Goal: Information Seeking & Learning: Find specific page/section

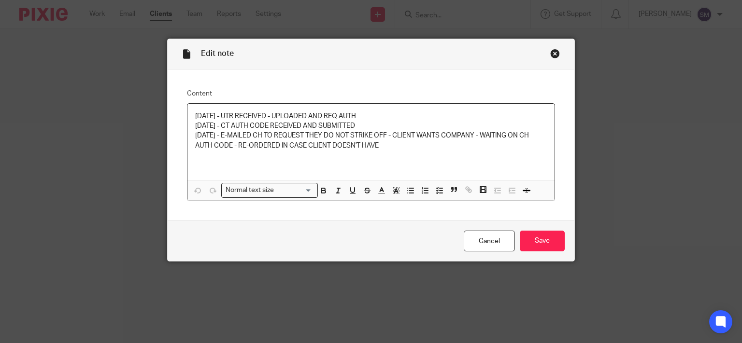
click at [553, 55] on div "Close this dialog window" at bounding box center [555, 54] width 10 height 10
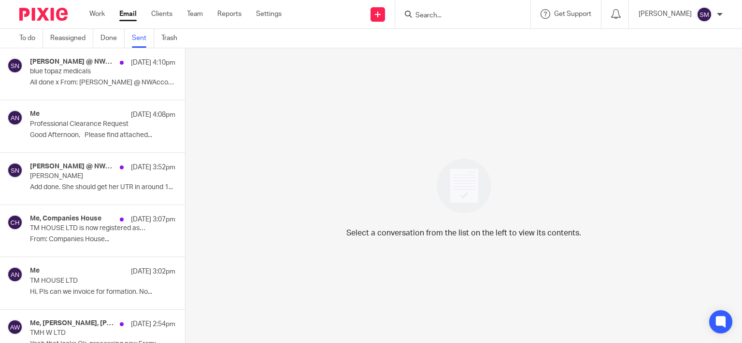
scroll to position [1012, 0]
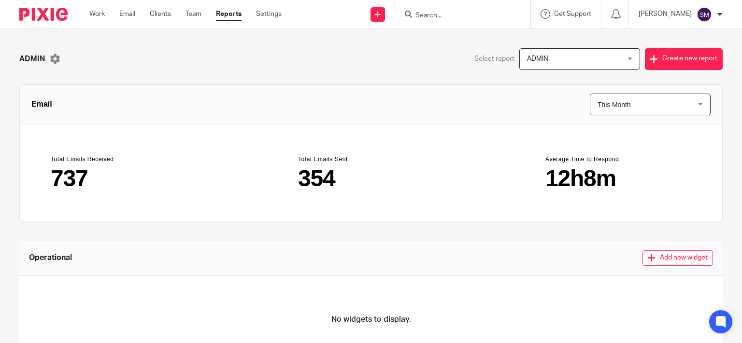
click at [417, 12] on input "Search" at bounding box center [457, 16] width 87 height 9
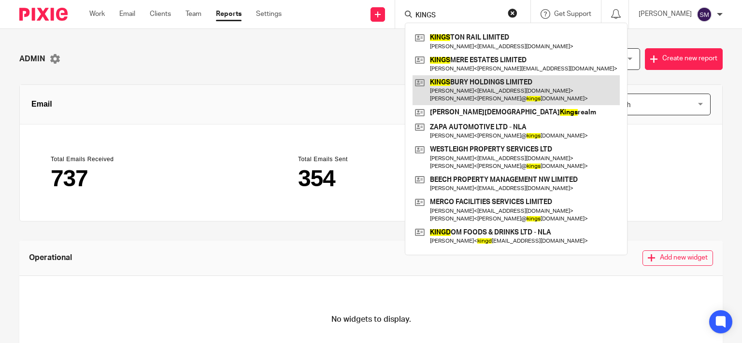
type input "KINGS"
click at [462, 84] on link at bounding box center [515, 90] width 207 height 30
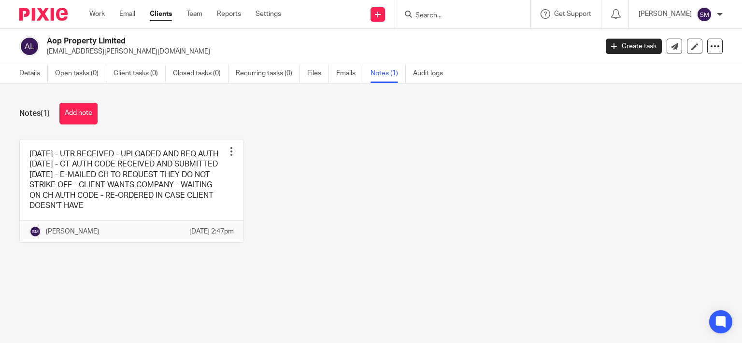
click at [443, 18] on form at bounding box center [465, 14] width 103 height 12
click at [443, 14] on input "Search" at bounding box center [457, 16] width 87 height 9
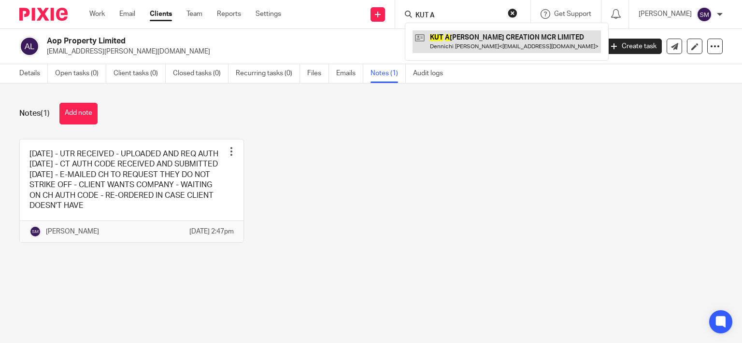
type input "KUT A"
click at [442, 37] on link at bounding box center [506, 41] width 188 height 22
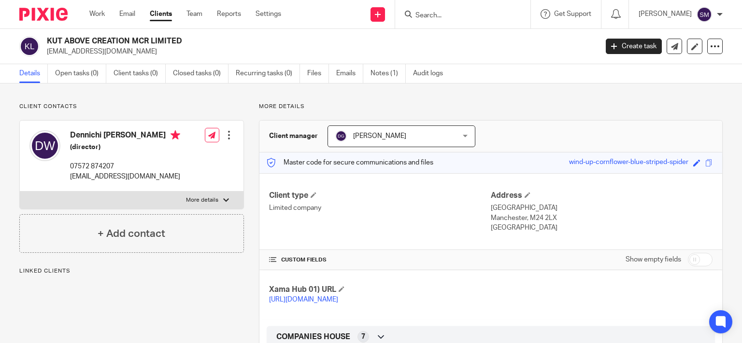
drag, startPoint x: 130, startPoint y: 40, endPoint x: 97, endPoint y: 45, distance: 34.3
click at [49, 38] on h2 "KUT ABOVE CREATION MCR LIMITED" at bounding box center [265, 41] width 436 height 10
click at [130, 55] on p "quenchieblade@yahoo.com" at bounding box center [319, 52] width 544 height 10
drag, startPoint x: 131, startPoint y: 38, endPoint x: 113, endPoint y: 57, distance: 26.6
click at [47, 41] on h2 "KUT ABOVE CREATION MCR LIMITED" at bounding box center [265, 41] width 436 height 10
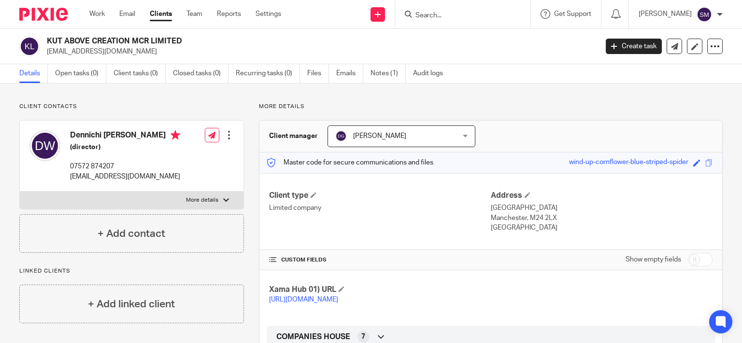
copy h2 "KUT ABOVE CREATION"
click at [440, 12] on input "Search" at bounding box center [457, 16] width 87 height 9
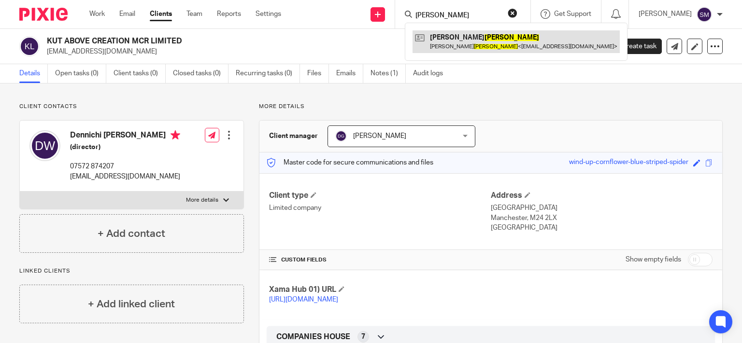
type input "KUREK"
click at [467, 42] on link at bounding box center [515, 41] width 207 height 22
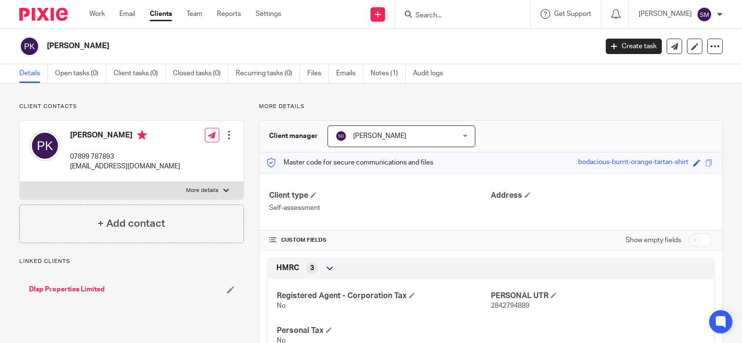
drag, startPoint x: 97, startPoint y: 39, endPoint x: 40, endPoint y: 43, distance: 56.6
click at [40, 43] on div "Piotr Kurek" at bounding box center [305, 46] width 572 height 20
copy div "Piotr Kurek"
click at [423, 12] on input "Search" at bounding box center [457, 16] width 87 height 9
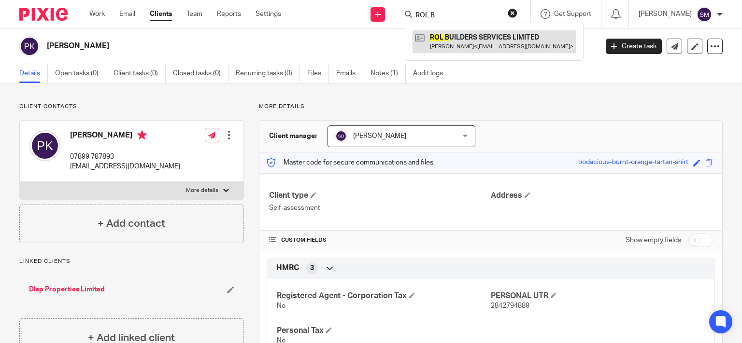
type input "ROL B"
click at [471, 43] on link at bounding box center [493, 41] width 163 height 22
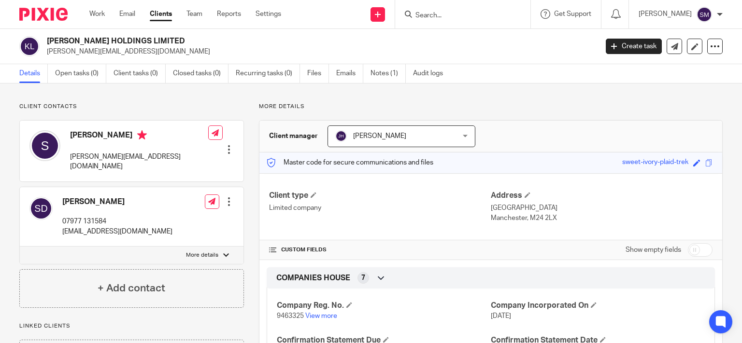
drag, startPoint x: 132, startPoint y: 40, endPoint x: 45, endPoint y: 40, distance: 86.9
click at [47, 40] on h2 "[PERSON_NAME] HOLDINGS LIMITED" at bounding box center [265, 41] width 436 height 10
copy h2 "[PERSON_NAME] HOLDINGS"
click at [434, 13] on input "Search" at bounding box center [457, 16] width 87 height 9
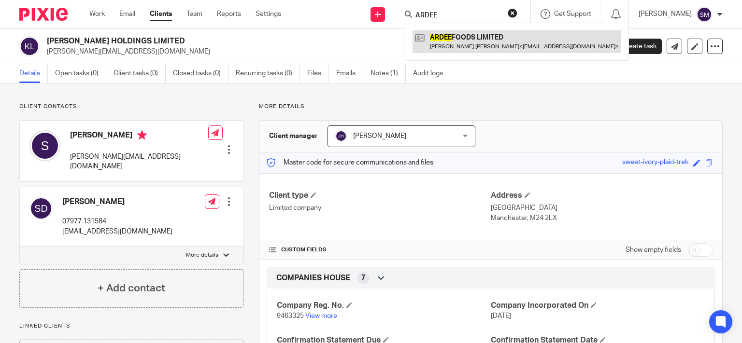
type input "ARDEE"
click at [483, 46] on link at bounding box center [516, 41] width 209 height 22
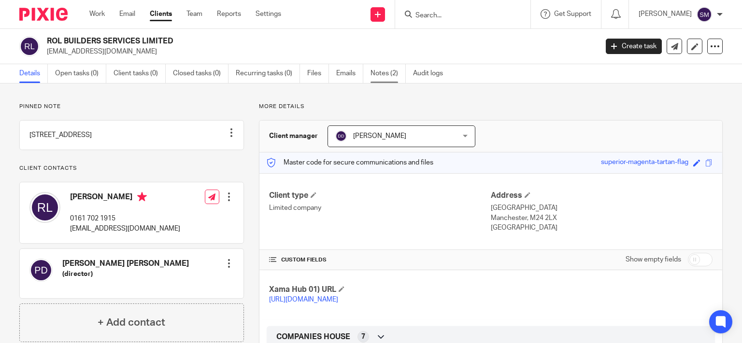
click at [378, 74] on link "Notes (2)" at bounding box center [387, 73] width 35 height 19
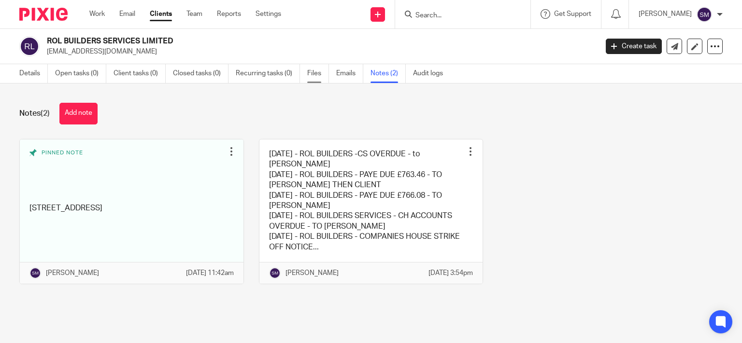
click at [316, 74] on link "Files" at bounding box center [318, 73] width 22 height 19
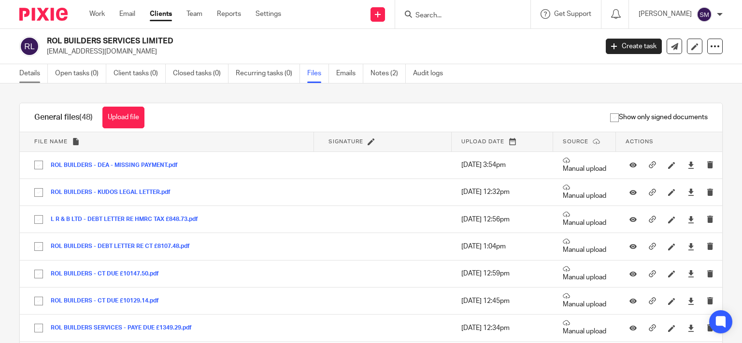
click at [34, 71] on link "Details" at bounding box center [33, 73] width 28 height 19
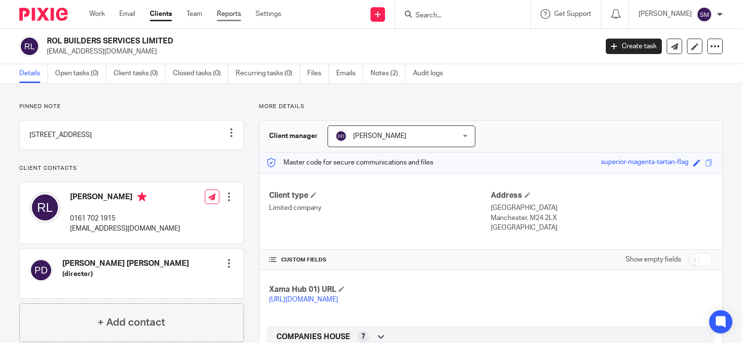
click at [229, 14] on link "Reports" at bounding box center [229, 14] width 24 height 10
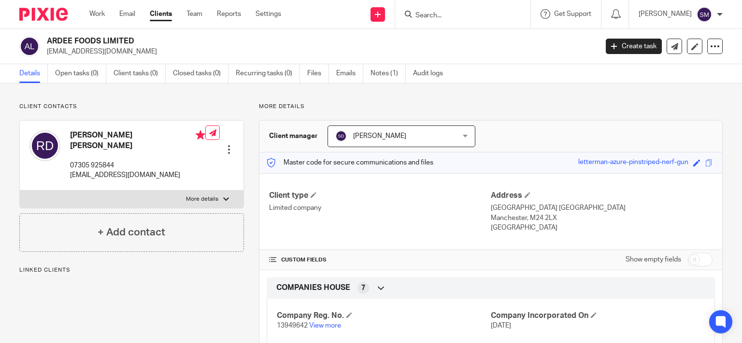
drag, startPoint x: 101, startPoint y: 41, endPoint x: 47, endPoint y: 41, distance: 54.1
click at [47, 41] on h2 "ARDEE FOODS LIMITED" at bounding box center [265, 41] width 436 height 10
copy h2 "ARDEE FOODS"
click at [436, 8] on div at bounding box center [462, 14] width 135 height 28
click at [433, 12] on input "Search" at bounding box center [457, 16] width 87 height 9
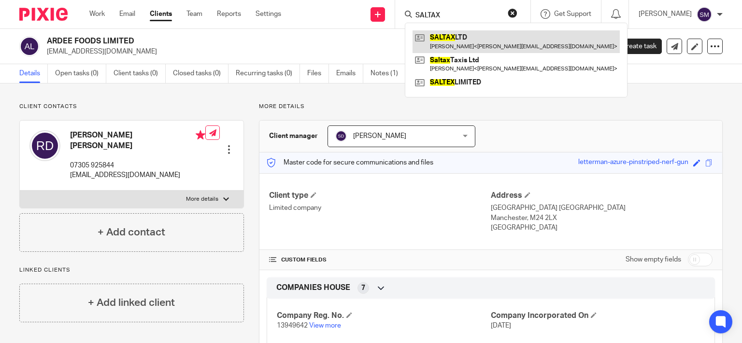
type input "SALTAX"
click at [457, 33] on link at bounding box center [515, 41] width 207 height 22
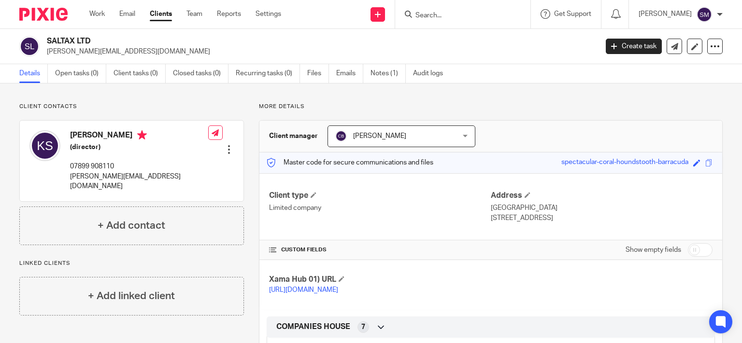
drag, startPoint x: 471, startPoint y: 22, endPoint x: 465, endPoint y: 17, distance: 7.5
click at [470, 22] on div at bounding box center [462, 14] width 135 height 28
click at [461, 13] on input "Search" at bounding box center [457, 16] width 87 height 9
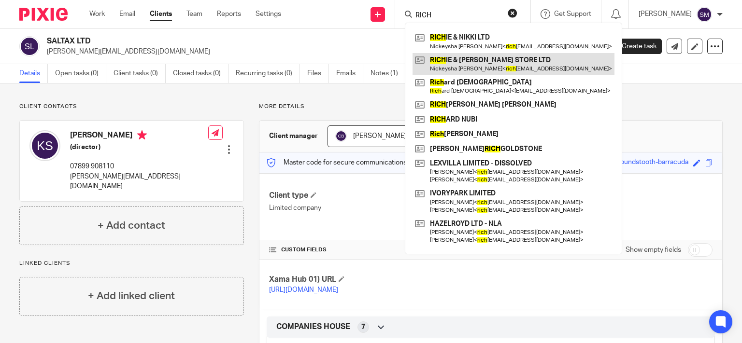
type input "RICH"
click at [497, 61] on link at bounding box center [513, 64] width 202 height 22
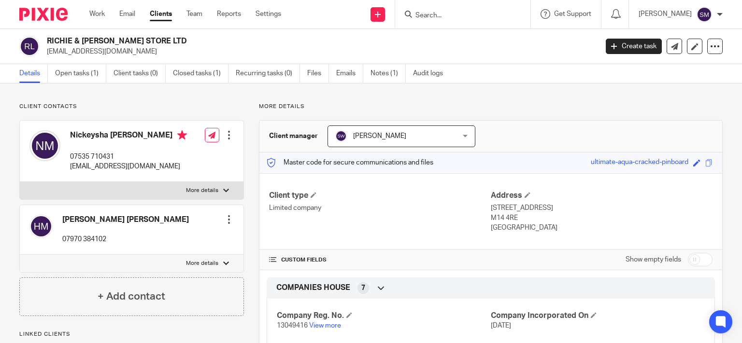
click at [428, 12] on input "Search" at bounding box center [457, 16] width 87 height 9
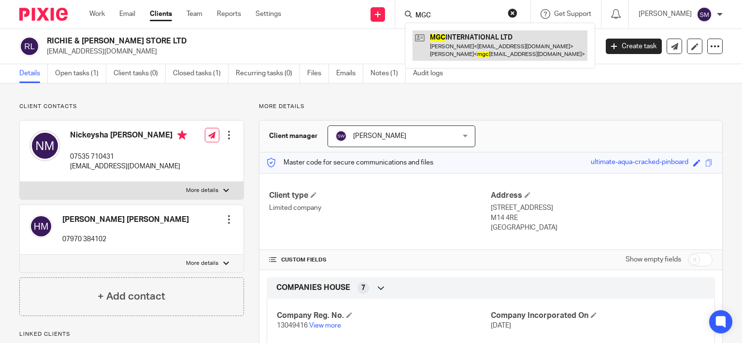
type input "MGC"
click at [459, 52] on link at bounding box center [499, 45] width 175 height 30
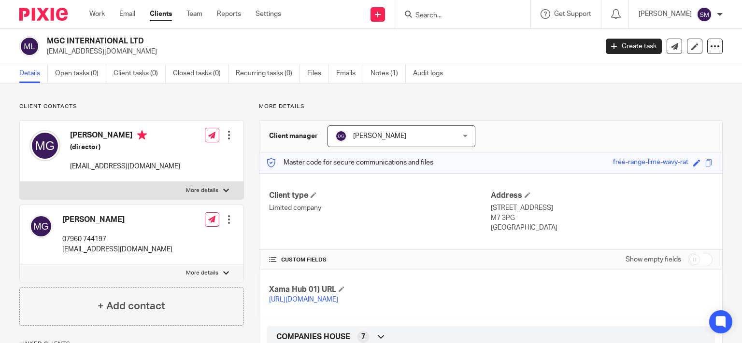
click at [123, 38] on h2 "MGC INTERNATIONAL LTD" at bounding box center [265, 41] width 436 height 10
drag, startPoint x: 128, startPoint y: 40, endPoint x: 40, endPoint y: 34, distance: 88.1
click at [47, 36] on h2 "MGC INTERNATIONAL LTD" at bounding box center [265, 41] width 436 height 10
copy div "MGC INTERNATIONAL"
click at [441, 12] on input "Search" at bounding box center [457, 16] width 87 height 9
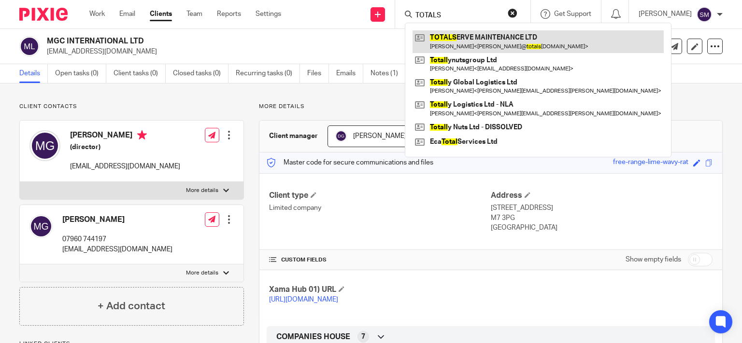
type input "TOTALS"
click at [443, 42] on link at bounding box center [537, 41] width 251 height 22
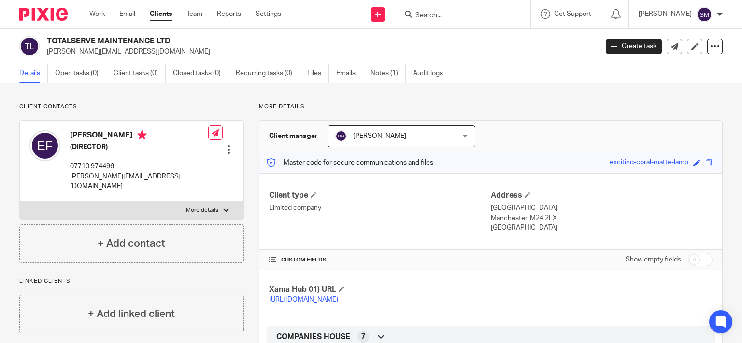
click at [443, 14] on input "Search" at bounding box center [457, 16] width 87 height 9
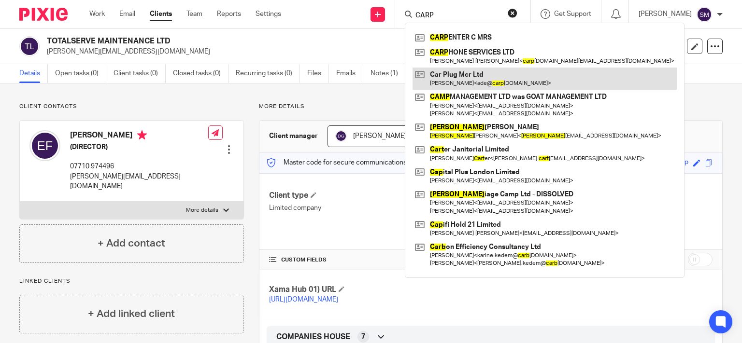
type input "CARP"
click at [470, 73] on link at bounding box center [544, 79] width 264 height 22
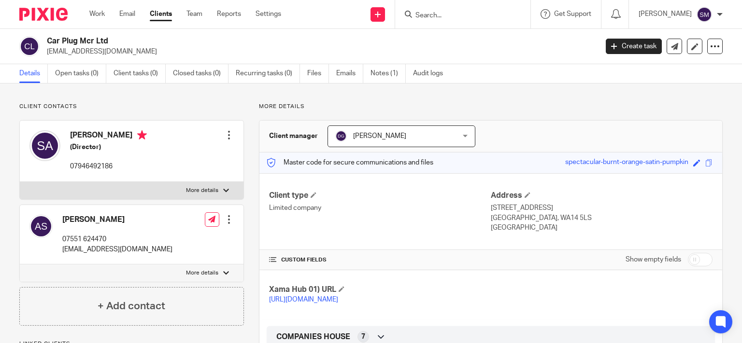
drag, startPoint x: 94, startPoint y: 41, endPoint x: 158, endPoint y: 37, distance: 64.4
click at [158, 37] on h2 "Car Plug Mcr Ltd" at bounding box center [265, 41] width 436 height 10
click at [425, 16] on input "Search" at bounding box center [457, 16] width 87 height 9
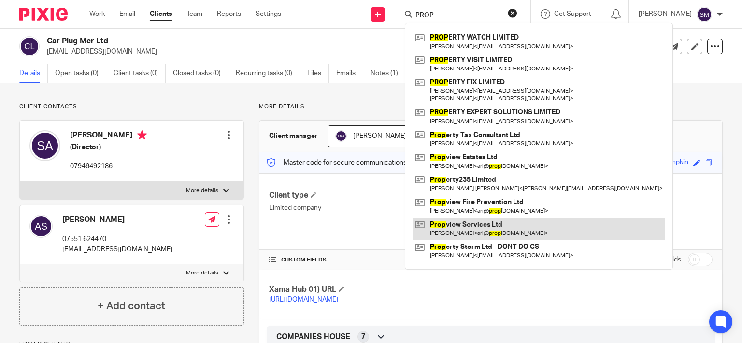
type input "PROP"
click at [507, 224] on link at bounding box center [538, 229] width 253 height 22
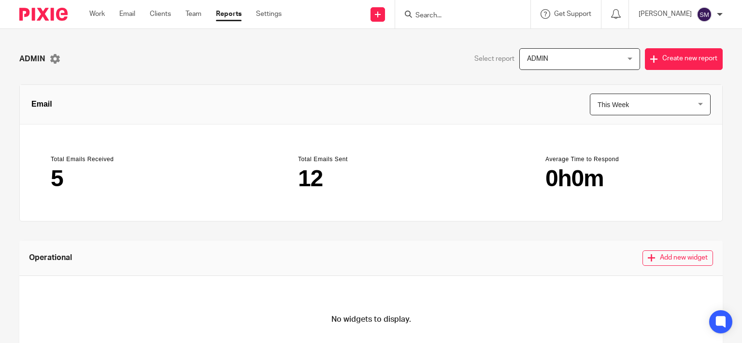
click at [632, 108] on span "This Week" at bounding box center [642, 104] width 90 height 21
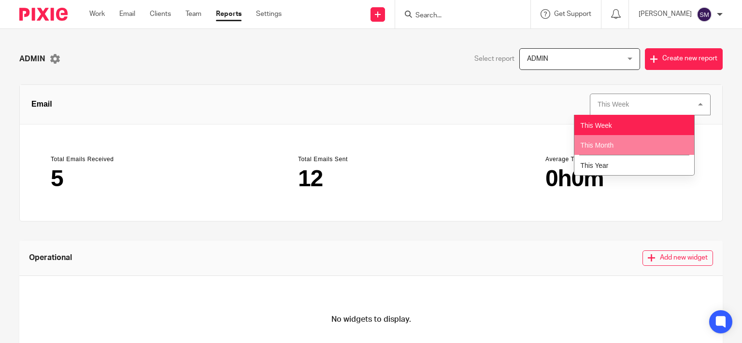
click at [619, 140] on li "This Month" at bounding box center [634, 145] width 120 height 20
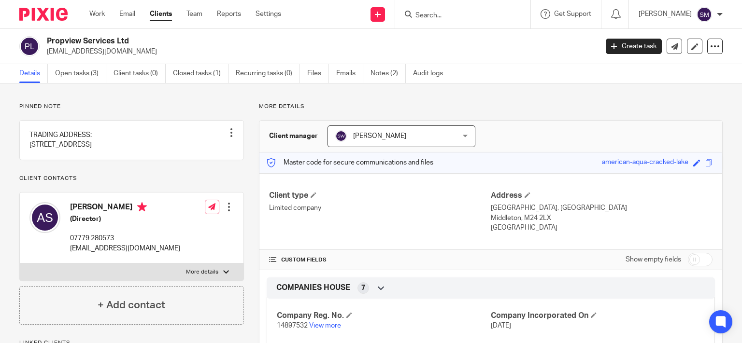
click at [416, 14] on input "Search" at bounding box center [457, 16] width 87 height 9
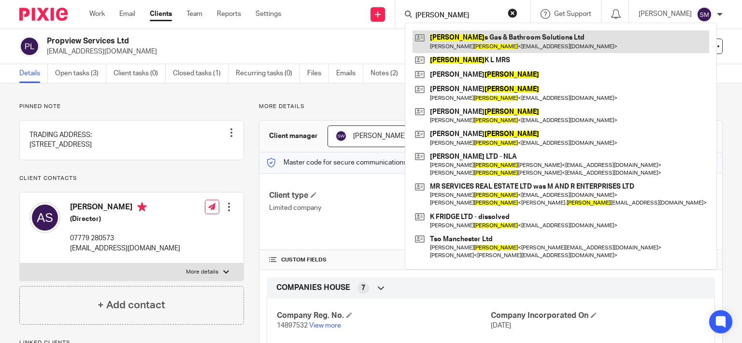
type input "GOODMAN"
click at [536, 49] on link at bounding box center [560, 41] width 297 height 22
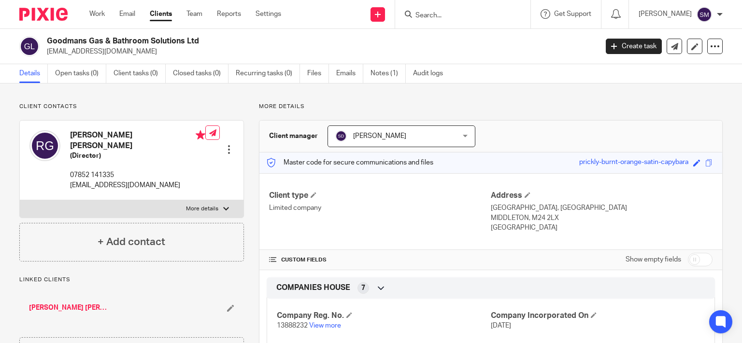
drag, startPoint x: 145, startPoint y: 40, endPoint x: 44, endPoint y: 41, distance: 100.9
click at [47, 42] on h2 "Goodmans Gas & Bathroom Solutions Ltd" at bounding box center [265, 41] width 436 height 10
copy div "Goodmans Gas & Bathroom"
click at [434, 12] on input "Search" at bounding box center [457, 16] width 87 height 9
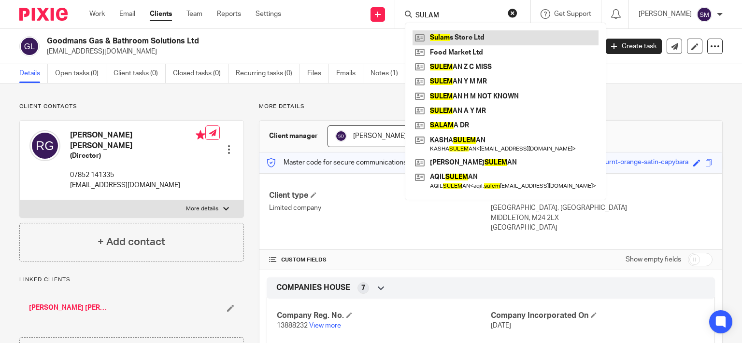
type input "SULAM"
click at [459, 33] on link at bounding box center [505, 37] width 186 height 14
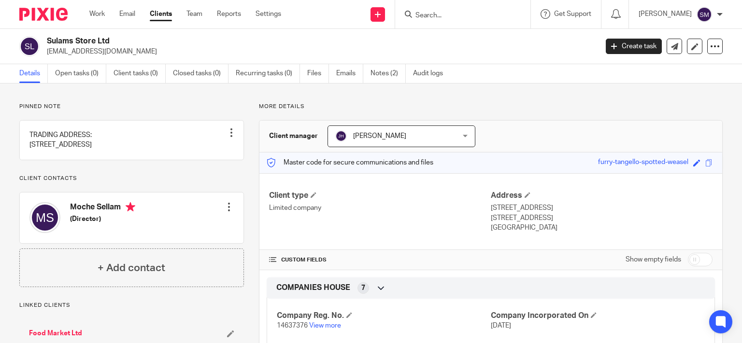
click at [429, 14] on input "Search" at bounding box center [457, 16] width 87 height 9
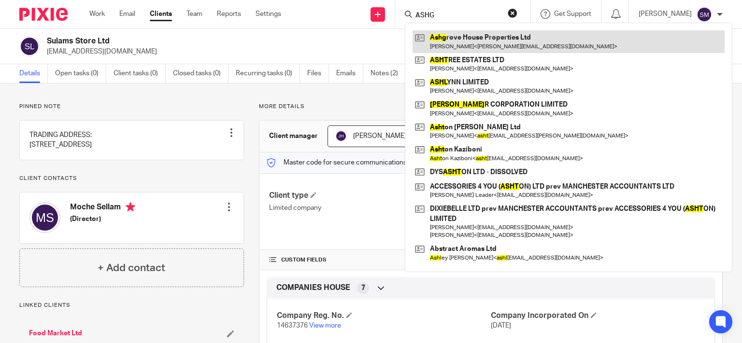
type input "ASHG"
click at [454, 51] on link at bounding box center [568, 41] width 312 height 22
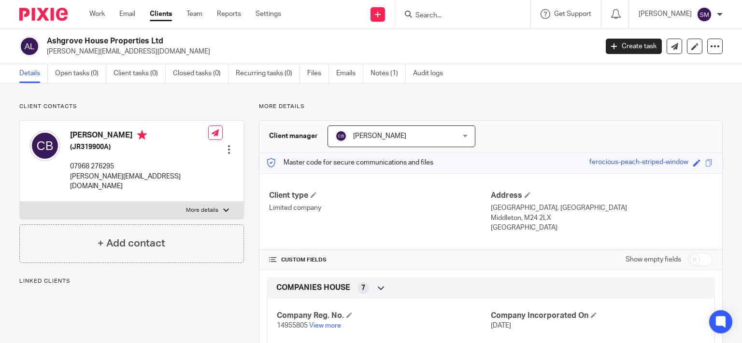
click at [47, 38] on h2 "Ashgrove House Properties Ltd" at bounding box center [265, 41] width 436 height 10
click at [461, 18] on form at bounding box center [465, 14] width 103 height 12
click at [461, 15] on input "Search" at bounding box center [457, 16] width 87 height 9
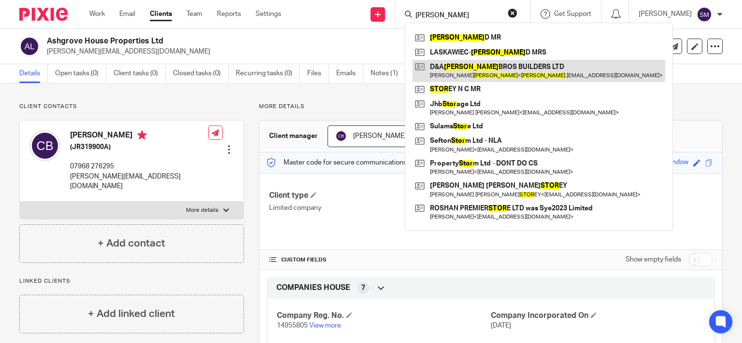
type input "[PERSON_NAME]"
click at [497, 71] on link at bounding box center [538, 71] width 253 height 22
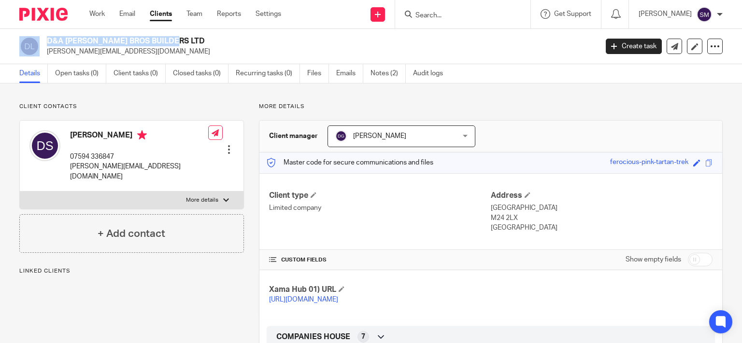
drag, startPoint x: 109, startPoint y: 40, endPoint x: 37, endPoint y: 34, distance: 72.2
click at [47, 36] on h2 "D&A [PERSON_NAME] BROS BUILDERS LTD" at bounding box center [265, 41] width 436 height 10
copy div "D&A [PERSON_NAME] BROS"
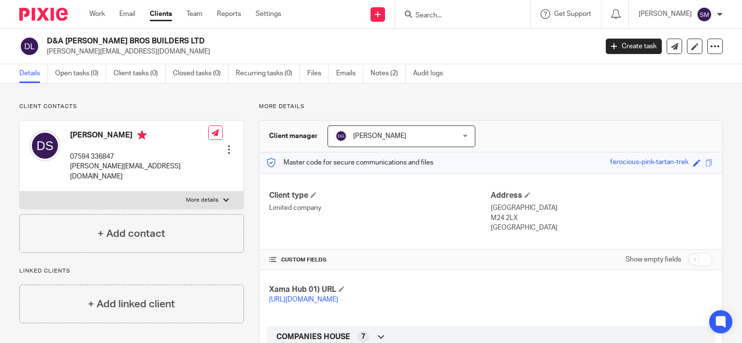
click at [424, 14] on input "Search" at bounding box center [457, 16] width 87 height 9
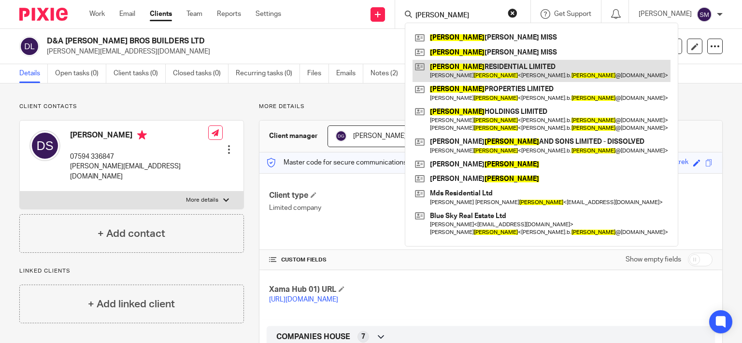
type input "[PERSON_NAME]"
click at [490, 69] on link at bounding box center [541, 71] width 258 height 22
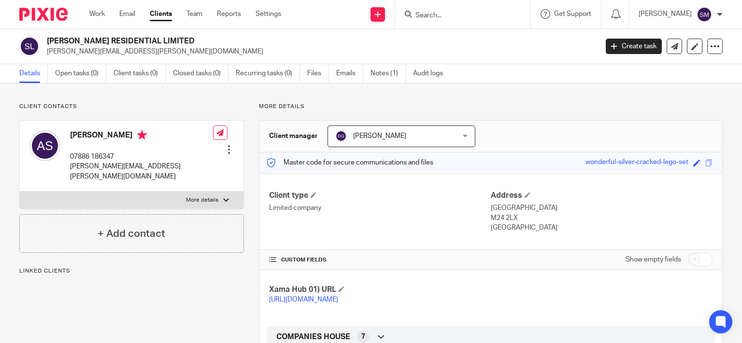
click at [47, 38] on h2 "SILVERMAN RESIDENTIAL LIMITED" at bounding box center [265, 41] width 436 height 10
click at [426, 14] on input "Search" at bounding box center [457, 16] width 87 height 9
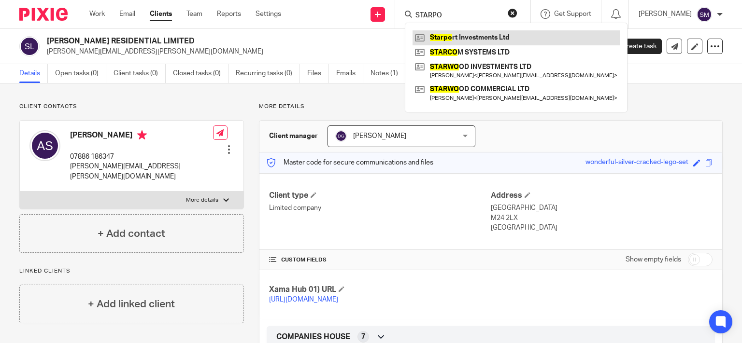
type input "STARPO"
click at [450, 39] on link at bounding box center [515, 37] width 207 height 14
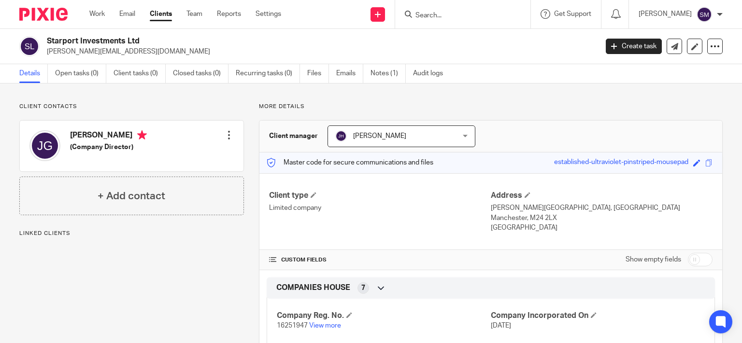
click at [126, 50] on p "[PERSON_NAME][EMAIL_ADDRESS][DOMAIN_NAME]" at bounding box center [319, 52] width 544 height 10
drag, startPoint x: 128, startPoint y: 40, endPoint x: 43, endPoint y: 37, distance: 85.0
click at [47, 37] on h2 "Starport Investments Ltd" at bounding box center [265, 41] width 436 height 10
copy h2 "Starport Investments"
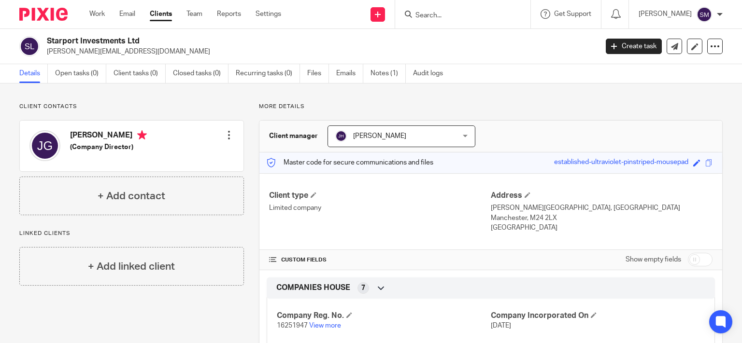
click at [467, 13] on input "Search" at bounding box center [457, 16] width 87 height 9
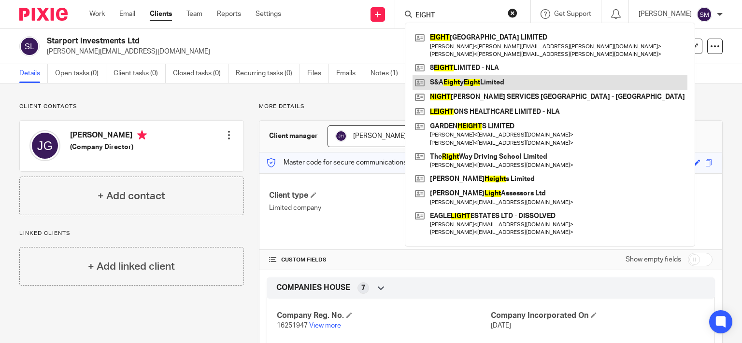
type input "EIGHT"
click at [503, 82] on link at bounding box center [549, 82] width 275 height 14
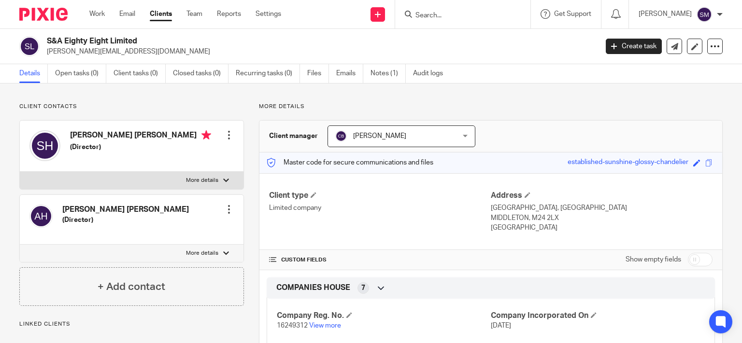
click at [104, 52] on p "[PERSON_NAME][EMAIL_ADDRESS][DOMAIN_NAME]" at bounding box center [319, 52] width 544 height 10
drag, startPoint x: 109, startPoint y: 42, endPoint x: 42, endPoint y: 40, distance: 67.2
click at [47, 40] on h2 "S&A Eighty Eight Limited" at bounding box center [265, 41] width 436 height 10
copy div "S&A Eighty Eight"
drag, startPoint x: 446, startPoint y: 20, endPoint x: 441, endPoint y: 13, distance: 8.4
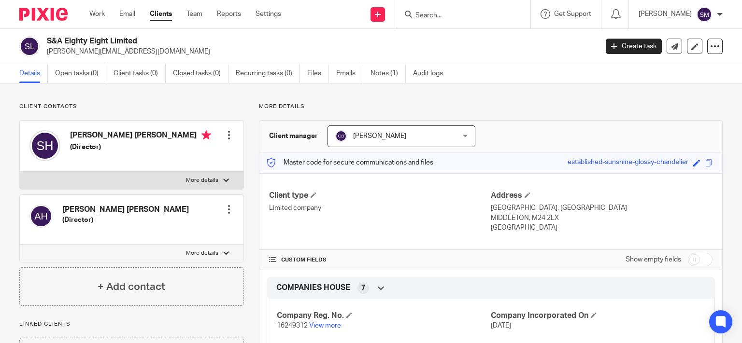
click at [445, 19] on form at bounding box center [465, 14] width 103 height 12
click at [441, 13] on input "Search" at bounding box center [457, 16] width 87 height 9
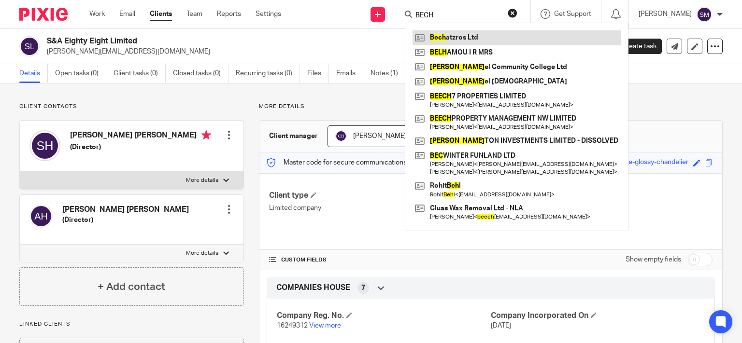
type input "BECH"
click at [445, 41] on link at bounding box center [516, 37] width 208 height 14
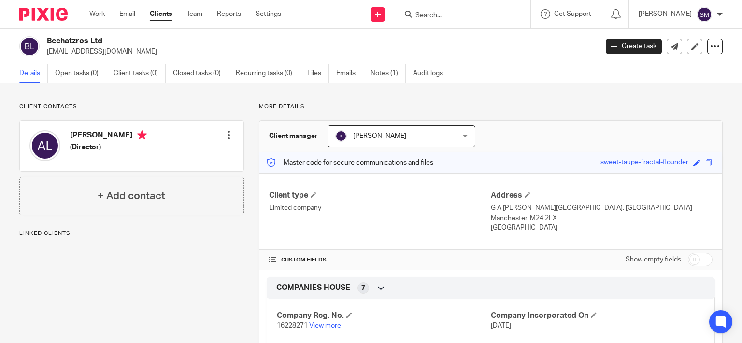
click at [82, 50] on p "info@sgservices.co" at bounding box center [319, 52] width 544 height 10
drag, startPoint x: 125, startPoint y: 45, endPoint x: 45, endPoint y: 36, distance: 80.2
click at [47, 36] on h2 "Bechatzros Ltd" at bounding box center [265, 41] width 436 height 10
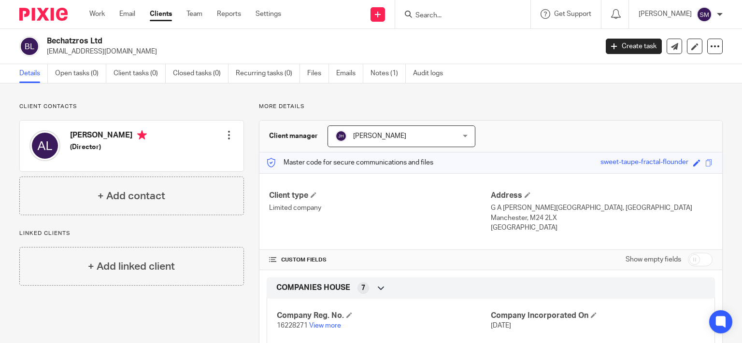
copy h2 "Bechatzros Ltd"
drag, startPoint x: 452, startPoint y: 10, endPoint x: 447, endPoint y: 6, distance: 6.2
click at [451, 12] on input "Search" at bounding box center [457, 16] width 87 height 9
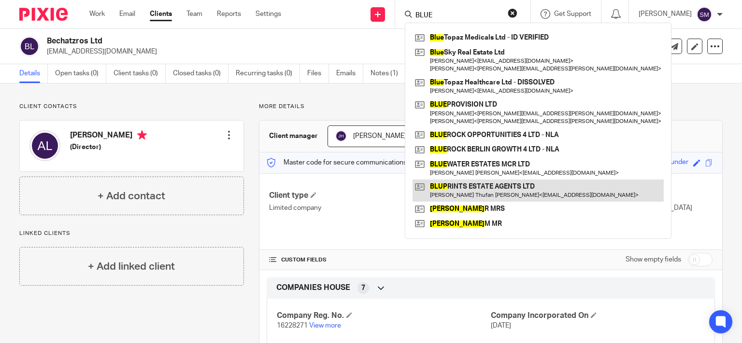
type input "BLUE"
click at [469, 192] on link at bounding box center [537, 191] width 251 height 22
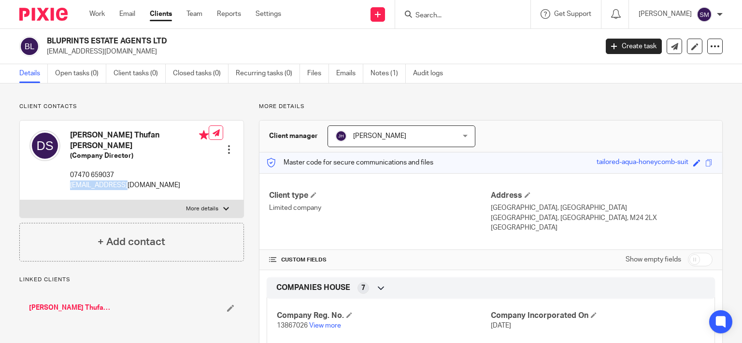
click at [115, 181] on p "[EMAIL_ADDRESS][DOMAIN_NAME]" at bounding box center [139, 186] width 139 height 10
drag, startPoint x: 153, startPoint y: 40, endPoint x: 43, endPoint y: 42, distance: 109.7
click at [47, 42] on h2 "BLUPRINTS ESTATE AGENTS LTD" at bounding box center [265, 41] width 436 height 10
copy h2 "BLUPRINTS ESTATE AGENTS"
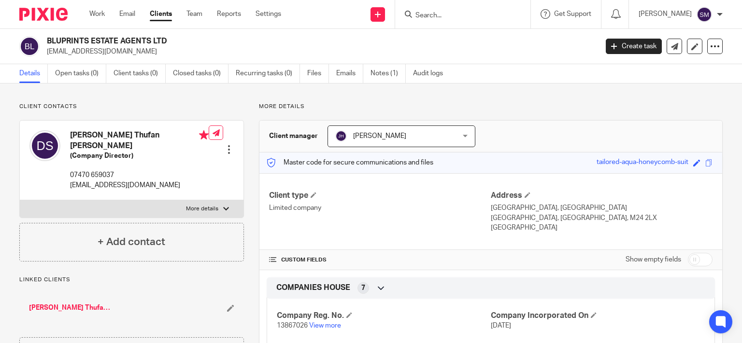
click at [423, 14] on input "Search" at bounding box center [457, 16] width 87 height 9
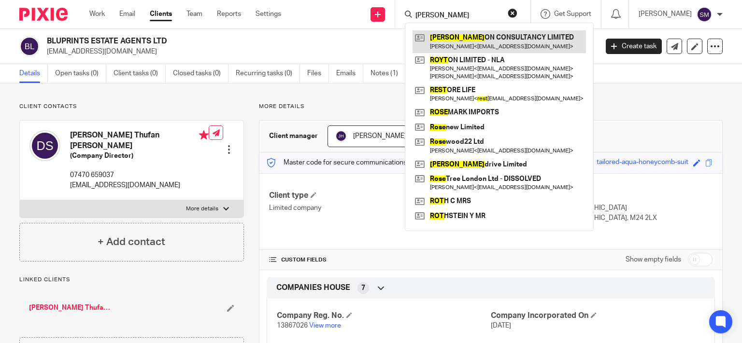
type input "ROST"
click at [463, 49] on link at bounding box center [498, 41] width 173 height 22
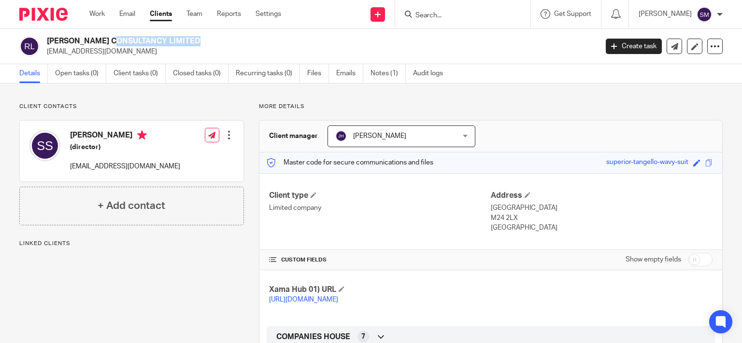
drag, startPoint x: 137, startPoint y: 41, endPoint x: 48, endPoint y: 41, distance: 88.4
click at [48, 41] on h2 "[PERSON_NAME] CONSULTANCY LIMITED" at bounding box center [265, 41] width 436 height 10
copy h2 "[PERSON_NAME] CONSULTANCY"
click at [460, 7] on div at bounding box center [462, 14] width 135 height 28
click at [456, 16] on input "Search" at bounding box center [457, 16] width 87 height 9
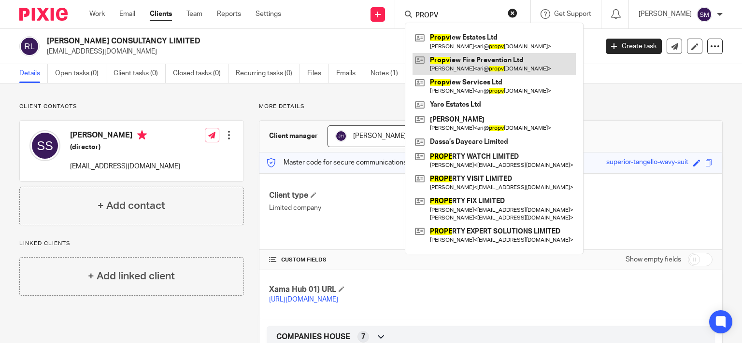
type input "PROPV"
click at [455, 61] on link at bounding box center [493, 64] width 163 height 22
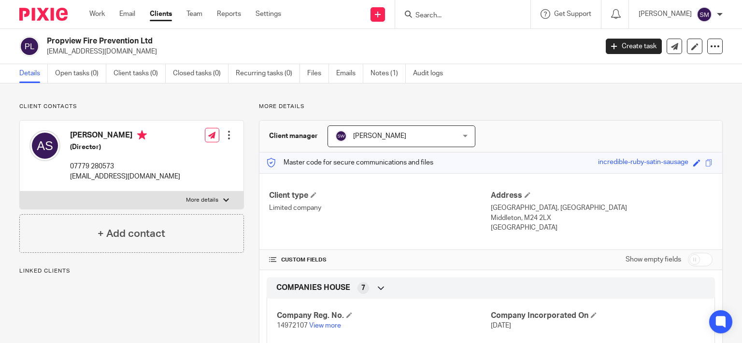
click at [47, 41] on h2 "Propview Fire Prevention Ltd" at bounding box center [265, 41] width 436 height 10
click at [90, 51] on p "ari@propview.co.uk" at bounding box center [319, 52] width 544 height 10
click at [417, 13] on input "Search" at bounding box center [457, 16] width 87 height 9
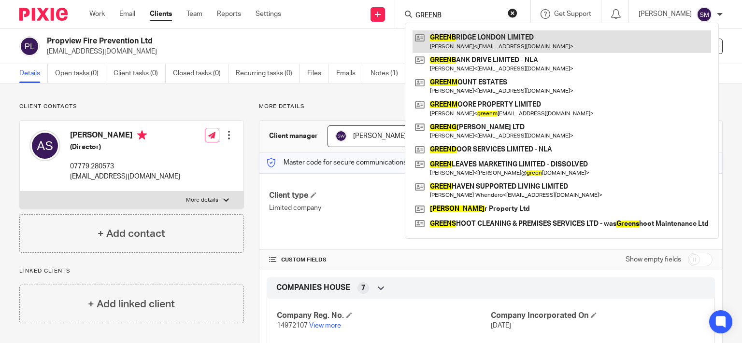
type input "GREENB"
click at [427, 42] on link at bounding box center [561, 41] width 298 height 22
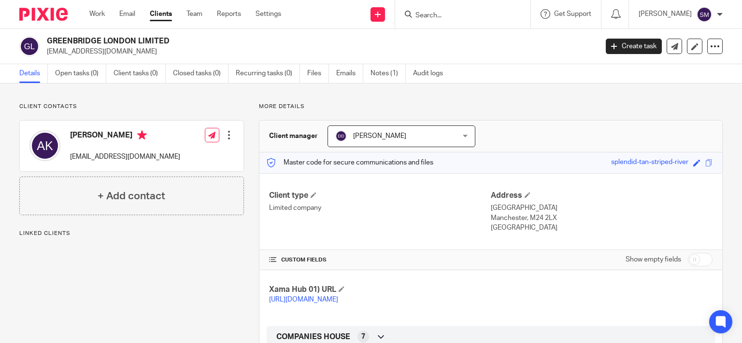
drag, startPoint x: 135, startPoint y: 41, endPoint x: 42, endPoint y: 38, distance: 92.8
click at [47, 38] on h2 "GREENBRIDGE LONDON LIMITED" at bounding box center [265, 41] width 436 height 10
copy div "GREENBRIDGE LONDON"
click at [465, 12] on input "Search" at bounding box center [457, 16] width 87 height 9
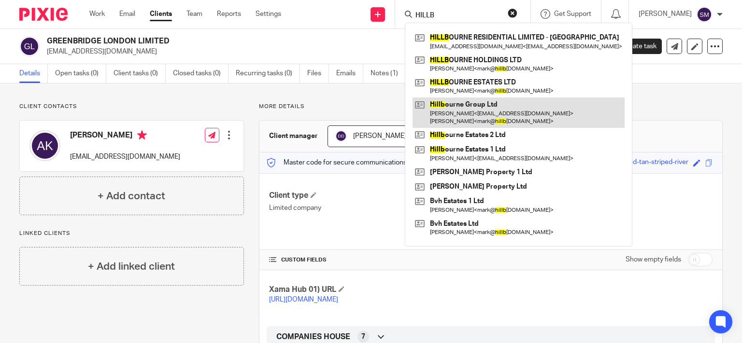
type input "HILLB"
click at [470, 105] on link at bounding box center [518, 113] width 212 height 30
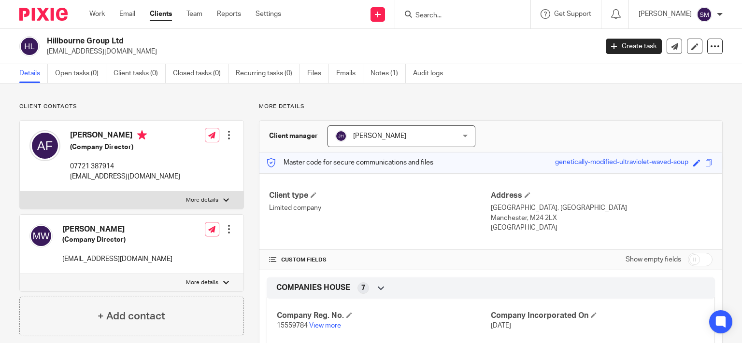
click at [127, 175] on p "[EMAIL_ADDRESS][DOMAIN_NAME]" at bounding box center [125, 177] width 110 height 10
click at [108, 49] on p "office@hillbourne.co.uk" at bounding box center [319, 52] width 544 height 10
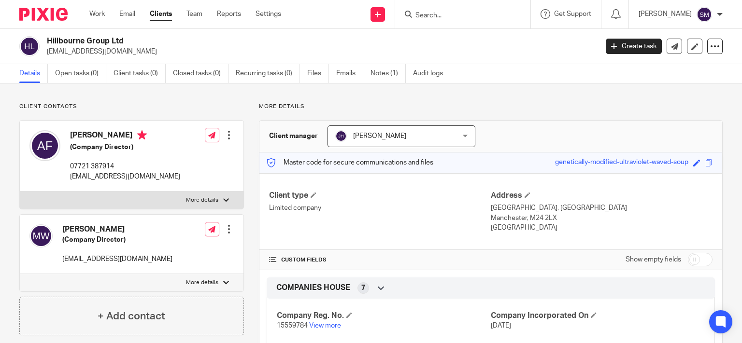
click at [108, 49] on p "office@hillbourne.co.uk" at bounding box center [319, 52] width 544 height 10
drag, startPoint x: 113, startPoint y: 37, endPoint x: 45, endPoint y: 40, distance: 67.7
click at [47, 40] on h2 "Hillbourne Group Ltd" at bounding box center [265, 41] width 436 height 10
copy h2 "Hillbourne Group"
click at [421, 13] on input "Search" at bounding box center [457, 16] width 87 height 9
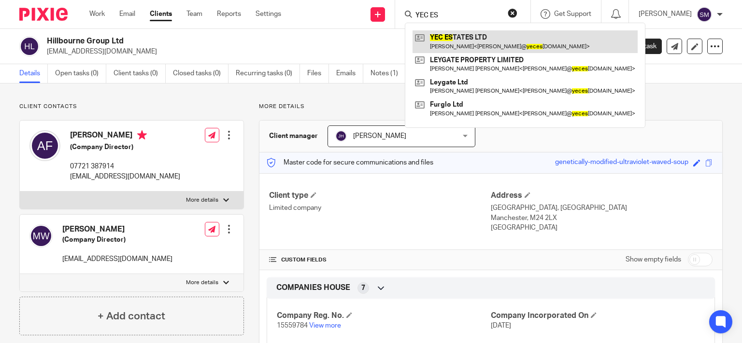
type input "YEC ES"
click at [466, 34] on link at bounding box center [524, 41] width 225 height 22
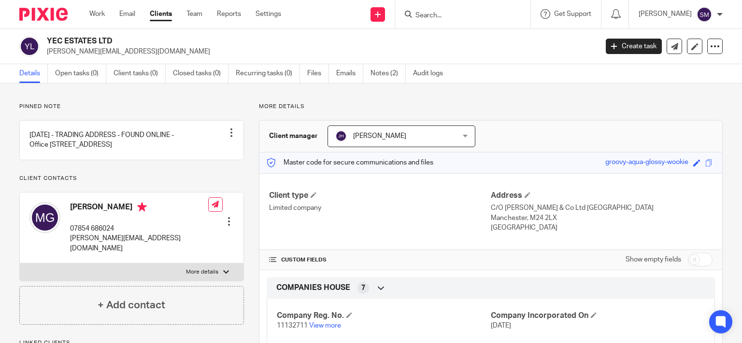
drag, startPoint x: 97, startPoint y: 42, endPoint x: 51, endPoint y: 40, distance: 45.9
click at [51, 40] on h2 "YEC ESTATES LTD" at bounding box center [265, 41] width 436 height 10
click at [50, 39] on h2 "YEC ESTATES LTD" at bounding box center [265, 41] width 436 height 10
drag, startPoint x: 97, startPoint y: 38, endPoint x: 45, endPoint y: 41, distance: 52.3
click at [47, 41] on h2 "YEC ESTATES LTD" at bounding box center [265, 41] width 436 height 10
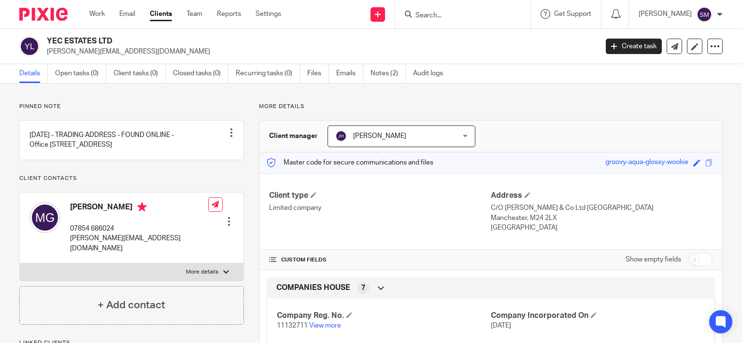
copy h2 "YEC ESTATES"
click at [424, 12] on input "Search" at bounding box center [457, 16] width 87 height 9
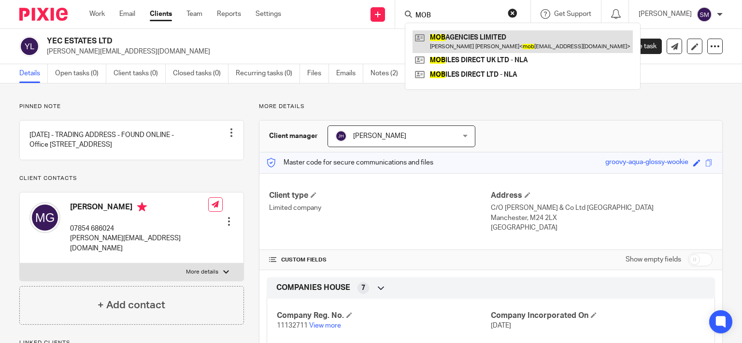
type input "MOB"
click at [483, 43] on link at bounding box center [522, 41] width 220 height 22
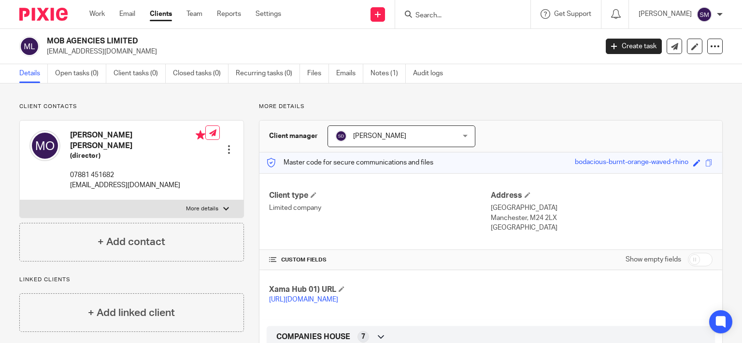
drag, startPoint x: 105, startPoint y: 38, endPoint x: 43, endPoint y: 38, distance: 61.8
click at [47, 38] on h2 "MOB AGENCIES LIMITED" at bounding box center [265, 41] width 436 height 10
copy h2 "MOB AGENCIES"
click at [422, 18] on form at bounding box center [465, 14] width 103 height 12
click at [422, 12] on input "Search" at bounding box center [457, 16] width 87 height 9
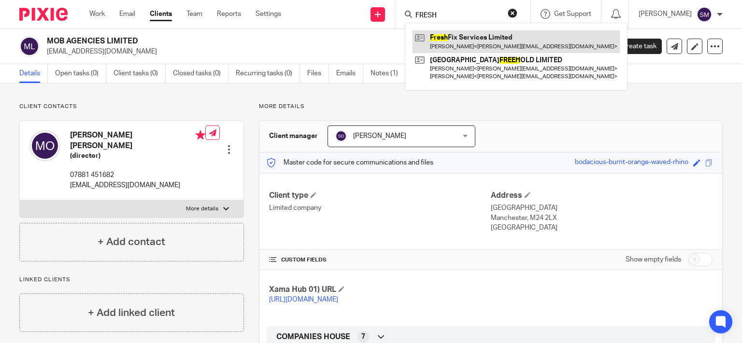
type input "FRESH"
click at [476, 42] on link at bounding box center [515, 41] width 207 height 22
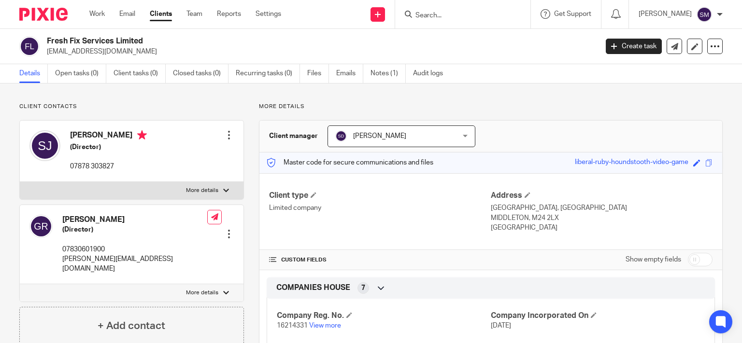
click at [111, 50] on p "[EMAIL_ADDRESS][DOMAIN_NAME]" at bounding box center [319, 52] width 544 height 10
click at [110, 52] on p "[EMAIL_ADDRESS][DOMAIN_NAME]" at bounding box center [319, 52] width 544 height 10
drag, startPoint x: 114, startPoint y: 40, endPoint x: 39, endPoint y: 36, distance: 75.4
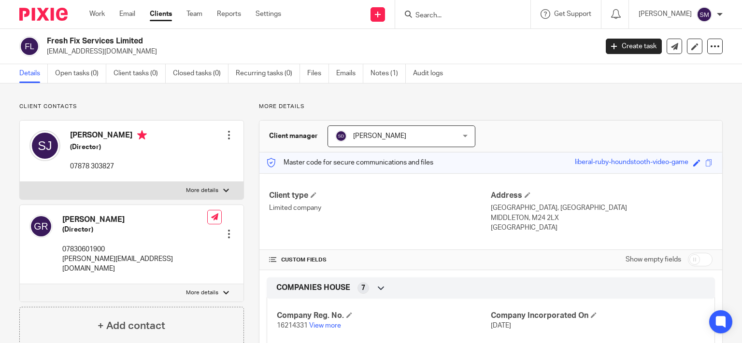
click at [47, 36] on h2 "Fresh Fix Services Limited" at bounding box center [265, 41] width 436 height 10
copy div "Fresh Fix Services"
click at [446, 12] on input "Search" at bounding box center [457, 16] width 87 height 9
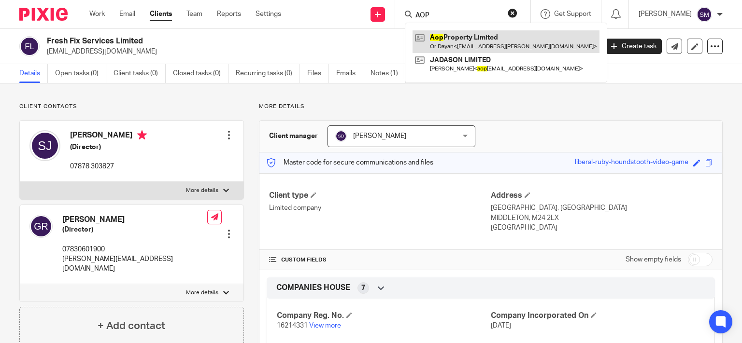
type input "AOP"
click at [510, 45] on link at bounding box center [505, 41] width 187 height 22
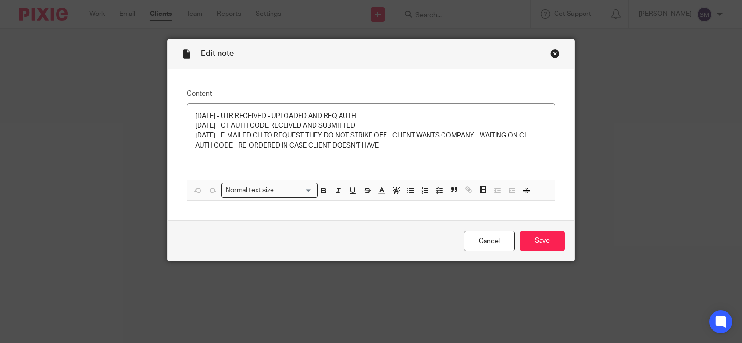
click at [552, 52] on div "Close this dialog window" at bounding box center [555, 54] width 10 height 10
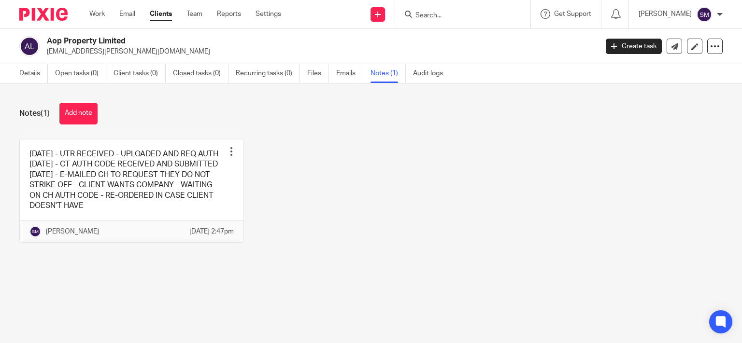
click at [414, 13] on input "Search" at bounding box center [457, 16] width 87 height 9
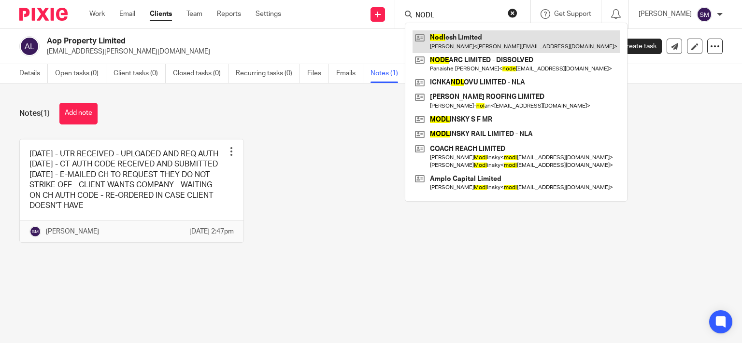
type input "NODL"
click at [454, 48] on link at bounding box center [515, 41] width 207 height 22
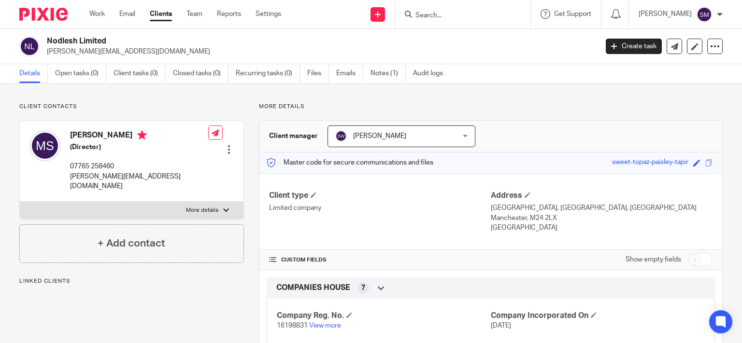
drag, startPoint x: 122, startPoint y: 43, endPoint x: 38, endPoint y: 38, distance: 84.2
click at [47, 38] on h2 "Nodlesh Limited" at bounding box center [265, 41] width 436 height 10
click at [436, 19] on form at bounding box center [465, 14] width 103 height 12
click at [437, 13] on input "Search" at bounding box center [457, 16] width 87 height 9
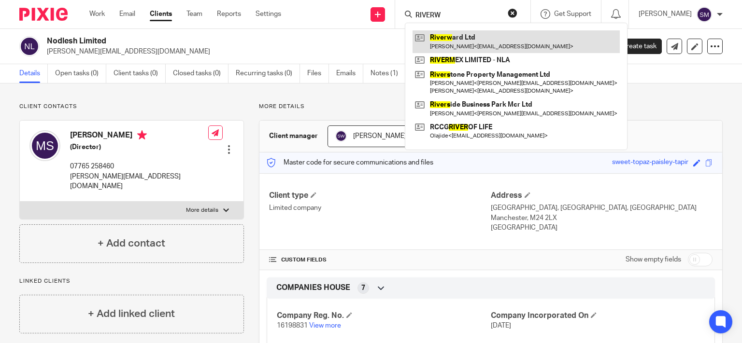
type input "RIVERW"
click at [451, 43] on link at bounding box center [515, 41] width 207 height 22
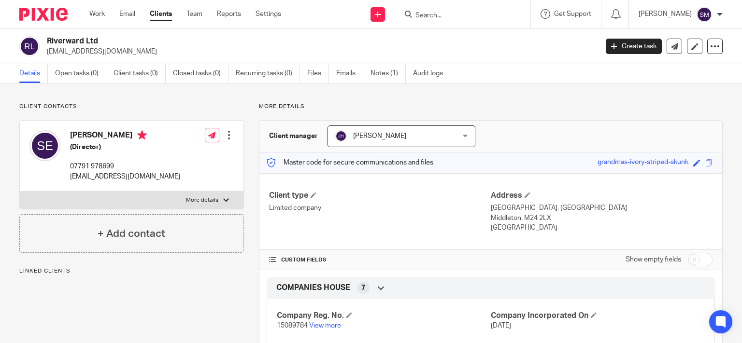
drag, startPoint x: 103, startPoint y: 38, endPoint x: 42, endPoint y: 36, distance: 61.4
click at [47, 36] on h2 "Riverward Ltd" at bounding box center [265, 41] width 436 height 10
click at [421, 14] on input "Search" at bounding box center [457, 16] width 87 height 9
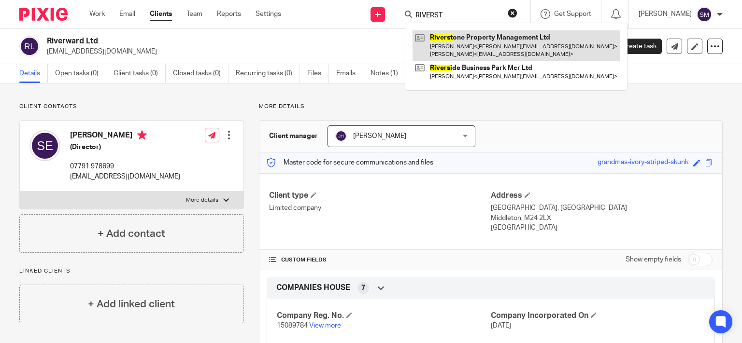
type input "RIVERST"
click at [511, 50] on link at bounding box center [515, 45] width 207 height 30
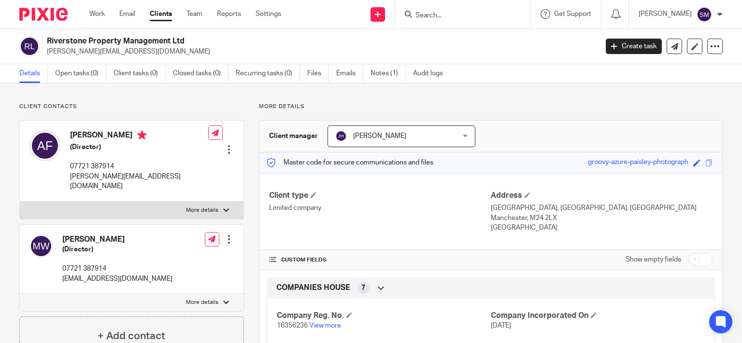
click at [115, 53] on p "[PERSON_NAME][EMAIL_ADDRESS][DOMAIN_NAME]" at bounding box center [319, 52] width 544 height 10
drag, startPoint x: 172, startPoint y: 41, endPoint x: 51, endPoint y: 32, distance: 121.5
click at [47, 36] on h2 "Riverstone Property Management Ltd" at bounding box center [265, 41] width 436 height 10
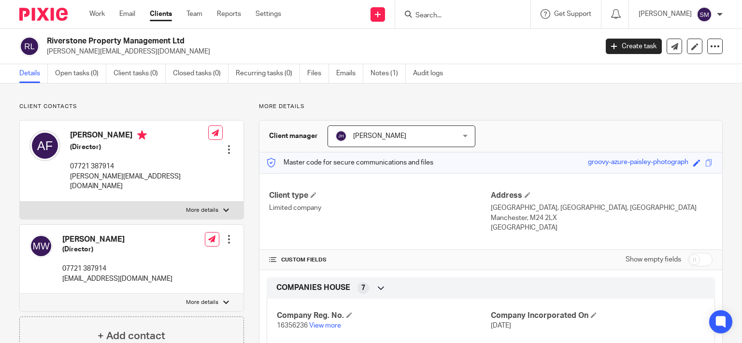
copy h2 "Riverstone Property Management"
click at [431, 12] on input "Search" at bounding box center [457, 16] width 87 height 9
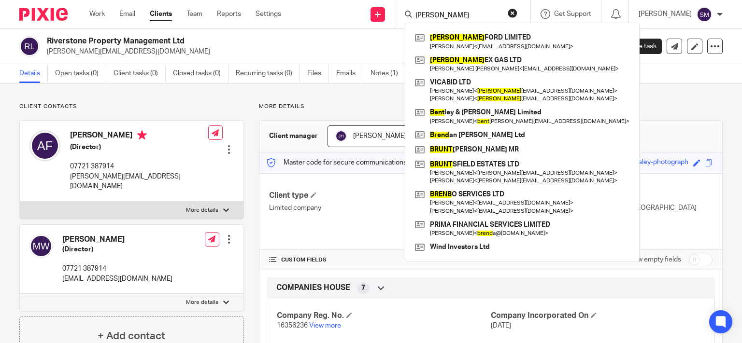
drag, startPoint x: 438, startPoint y: 11, endPoint x: 375, endPoint y: 3, distance: 63.7
click at [414, 12] on input "BRENT" at bounding box center [457, 16] width 87 height 9
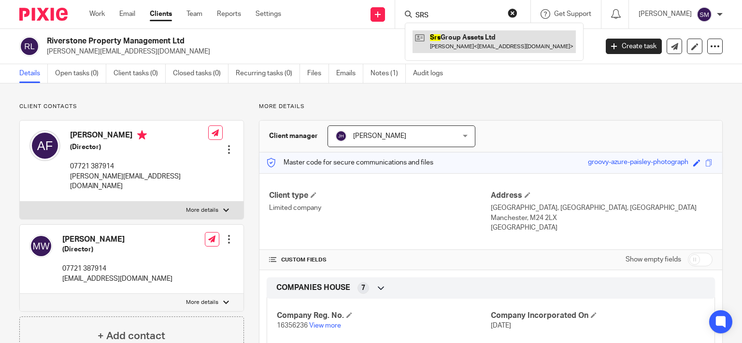
type input "SRS"
click at [447, 41] on link at bounding box center [493, 41] width 163 height 22
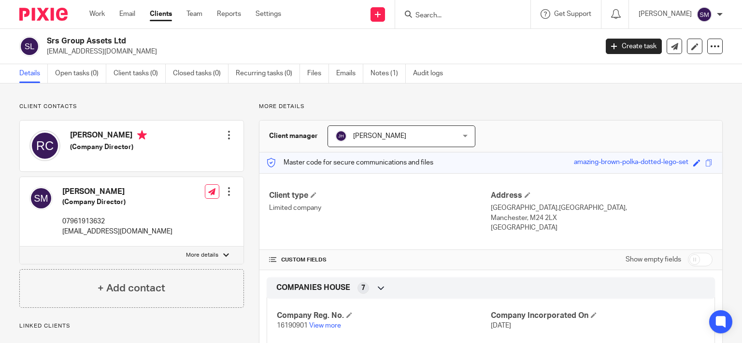
drag, startPoint x: 112, startPoint y: 38, endPoint x: 46, endPoint y: 33, distance: 65.8
click at [47, 36] on h2 "Srs Group Assets Ltd" at bounding box center [265, 41] width 436 height 10
drag, startPoint x: 65, startPoint y: 38, endPoint x: 72, endPoint y: 40, distance: 8.0
copy h2 "Srs Group Assets"
click at [443, 15] on input "Search" at bounding box center [457, 16] width 87 height 9
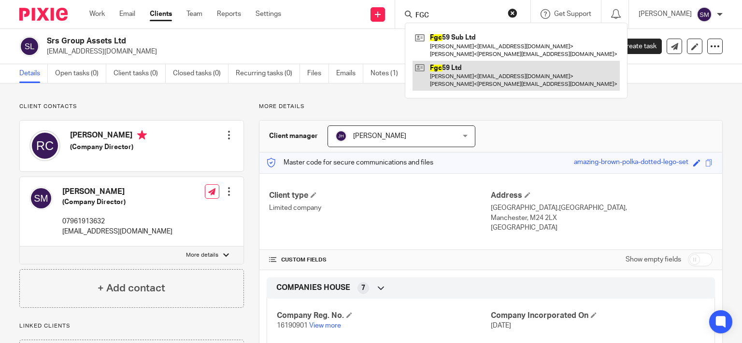
type input "FGC"
click at [461, 67] on link at bounding box center [515, 76] width 207 height 30
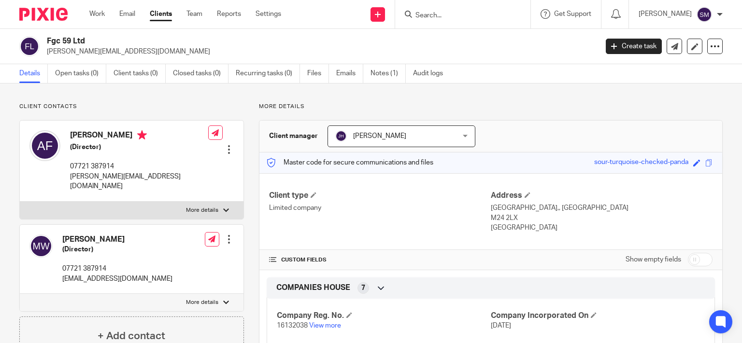
drag, startPoint x: 78, startPoint y: 40, endPoint x: 44, endPoint y: 39, distance: 33.3
click at [47, 39] on h2 "Fgc 59 Ltd" at bounding box center [265, 41] width 436 height 10
click at [442, 20] on form at bounding box center [465, 14] width 103 height 12
click at [442, 12] on input "Search" at bounding box center [457, 16] width 87 height 9
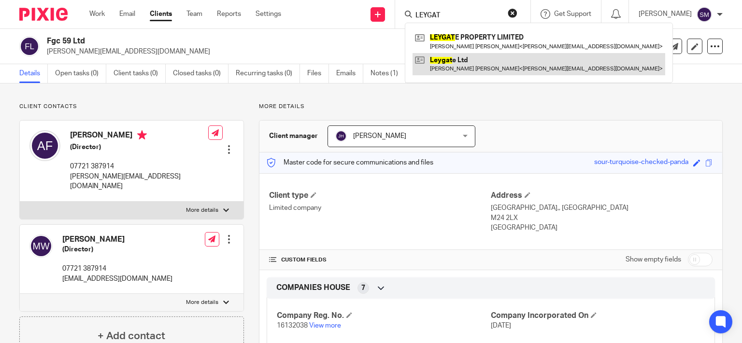
type input "LEYGAT"
click at [460, 69] on link at bounding box center [538, 64] width 253 height 22
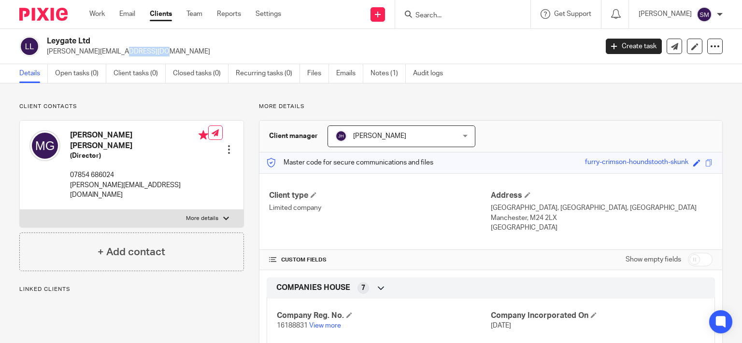
click at [86, 52] on p "[PERSON_NAME][EMAIL_ADDRESS][DOMAIN_NAME]" at bounding box center [319, 52] width 544 height 10
click at [47, 40] on h2 "Leygate Ltd" at bounding box center [265, 41] width 436 height 10
click at [453, 12] on input "Search" at bounding box center [457, 16] width 87 height 9
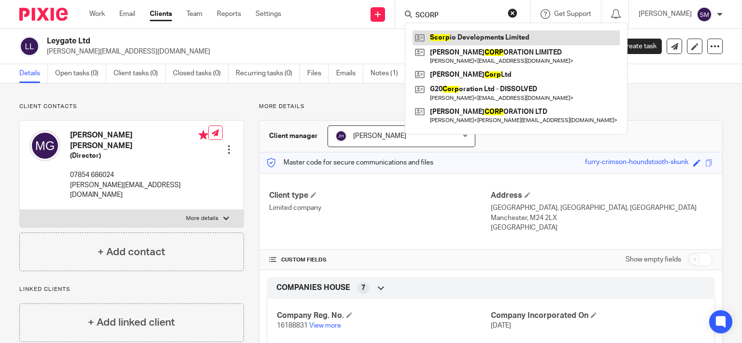
type input "SCORP"
click at [507, 38] on link at bounding box center [515, 37] width 207 height 14
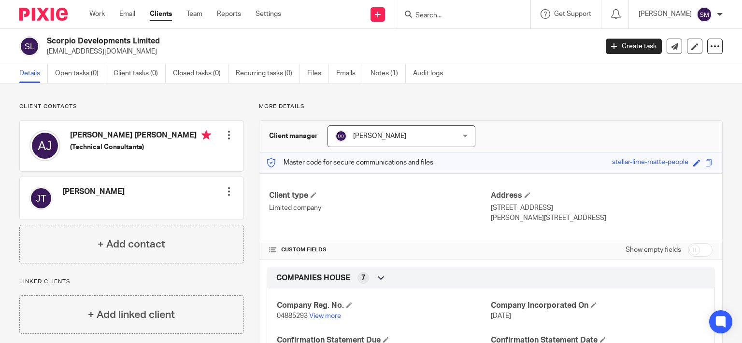
click at [450, 13] on input "Search" at bounding box center [457, 16] width 87 height 9
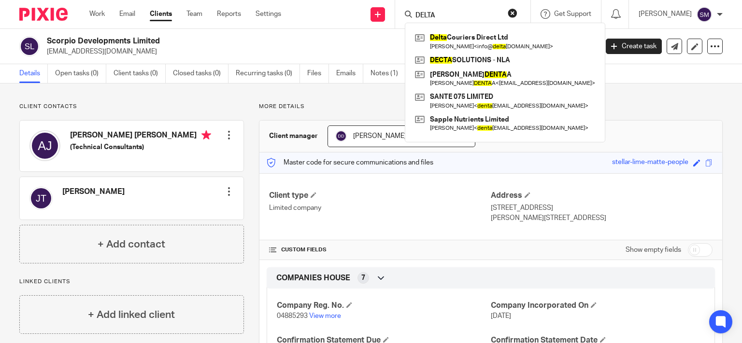
type input "DELTA"
click at [486, 28] on div "Delta Couriers Direct Ltd Levi Cohen < info@ delta couriers.co.uk > DECTA SOLUT…" at bounding box center [505, 83] width 200 height 120
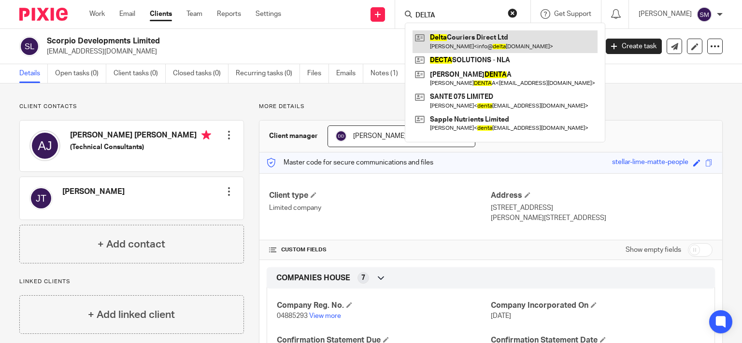
click at [484, 34] on link at bounding box center [504, 41] width 185 height 22
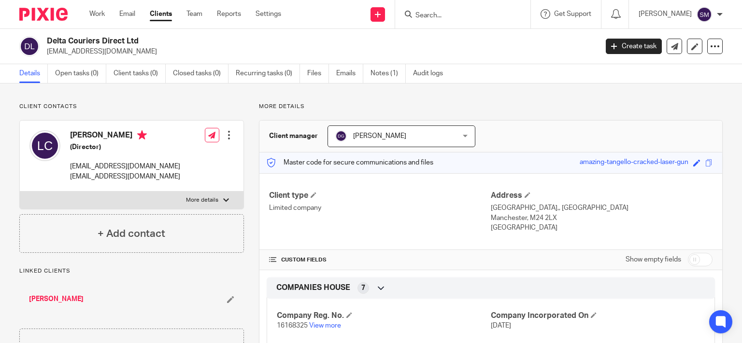
click at [129, 176] on p "info@deltacouriers.co.uk" at bounding box center [125, 177] width 110 height 10
click at [437, 12] on input "Search" at bounding box center [457, 16] width 87 height 9
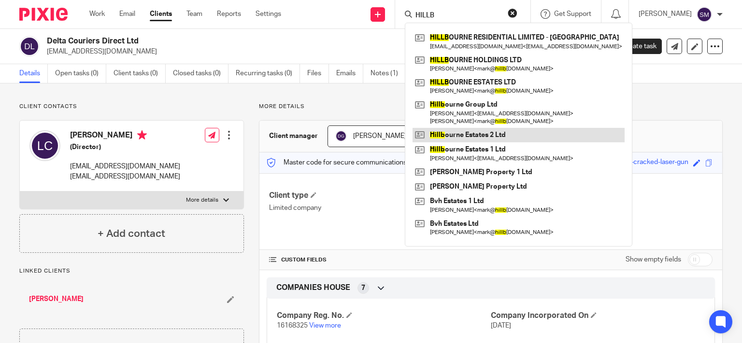
type input "HILLB"
click at [512, 136] on link at bounding box center [518, 135] width 212 height 14
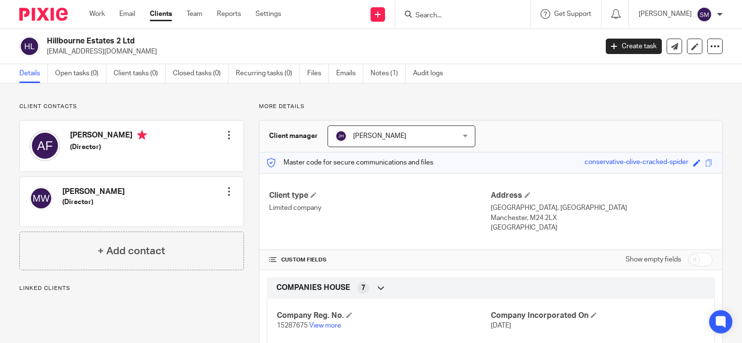
drag, startPoint x: 121, startPoint y: 40, endPoint x: 43, endPoint y: 32, distance: 77.7
click at [47, 36] on h2 "Hillbourne Estates 2 Ltd" at bounding box center [265, 41] width 436 height 10
copy h2 "Hillbourne Estates 2"
click at [436, 13] on input "Search" at bounding box center [457, 16] width 87 height 9
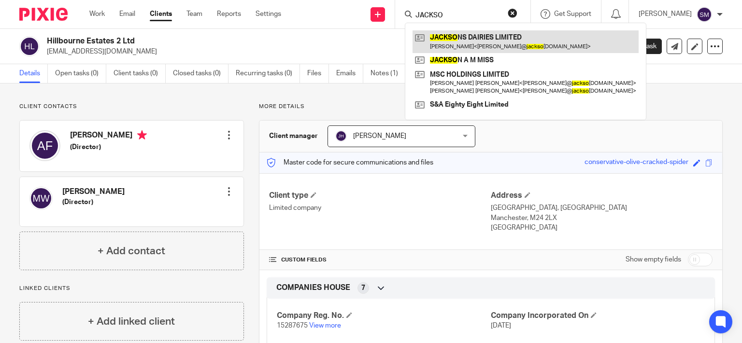
type input "JACKSO"
click at [457, 44] on link at bounding box center [525, 41] width 226 height 22
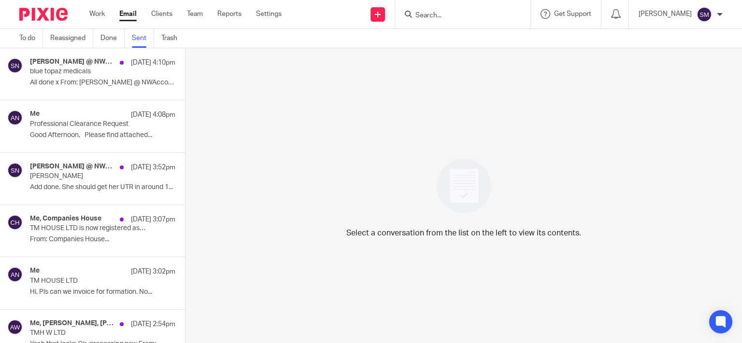
scroll to position [1012, 0]
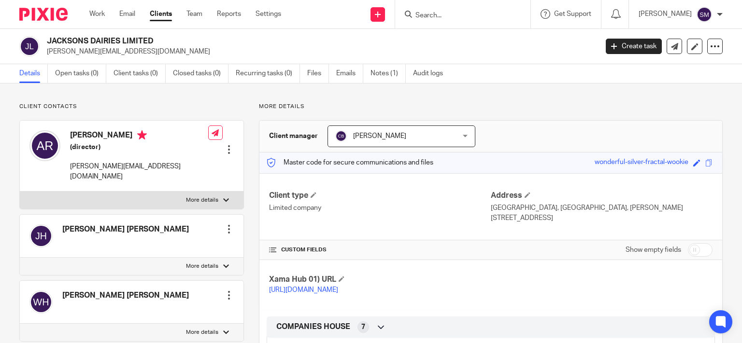
click at [309, 72] on link "Files" at bounding box center [318, 73] width 22 height 19
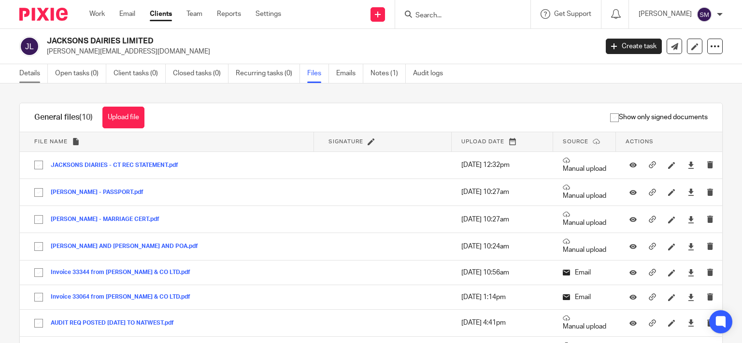
click at [42, 80] on link "Details" at bounding box center [33, 73] width 28 height 19
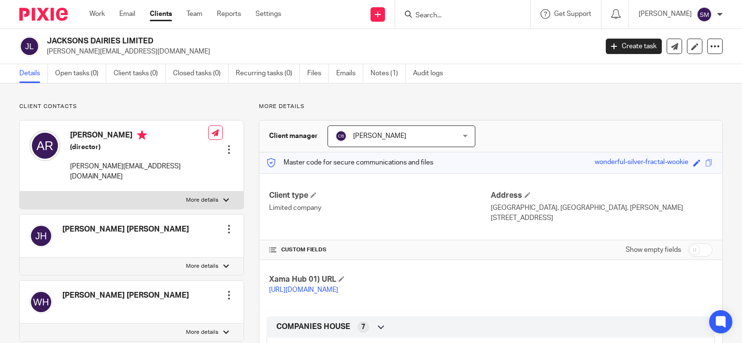
scroll to position [185, 0]
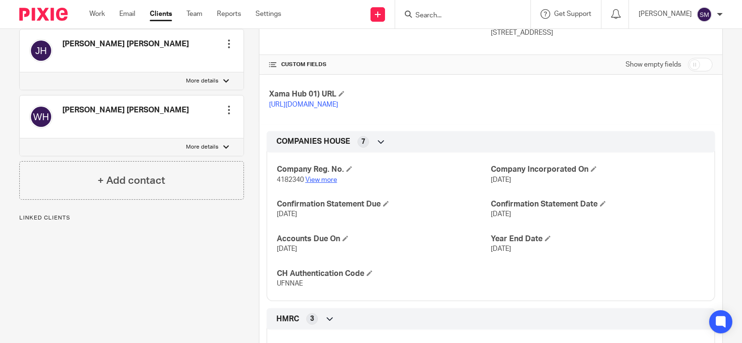
click at [328, 184] on link "View more" at bounding box center [321, 180] width 32 height 7
click at [423, 14] on input "Search" at bounding box center [457, 16] width 87 height 9
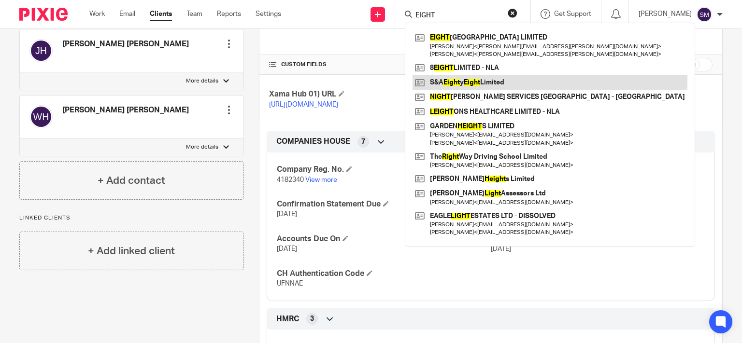
type input "EIGHT"
click at [469, 85] on link at bounding box center [549, 82] width 275 height 14
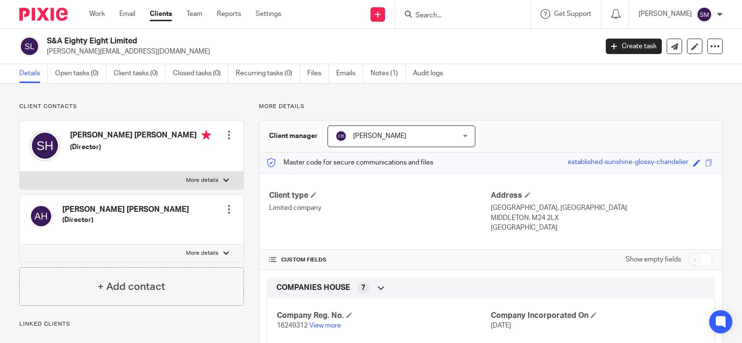
drag, startPoint x: 109, startPoint y: 41, endPoint x: 30, endPoint y: 32, distance: 79.2
click at [47, 36] on h2 "S&A Eighty Eight Limited" at bounding box center [265, 41] width 436 height 10
copy div "S&A Eighty Eight"
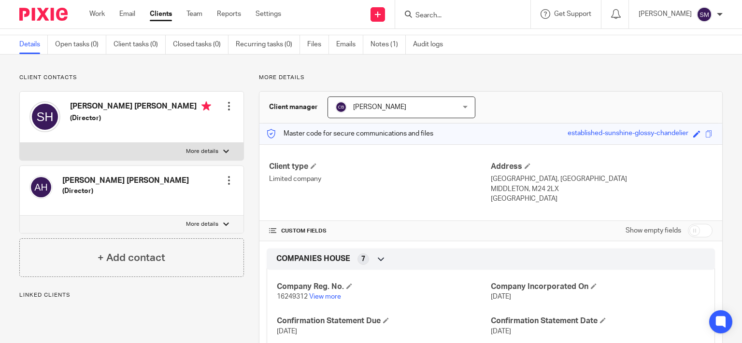
scroll to position [46, 0]
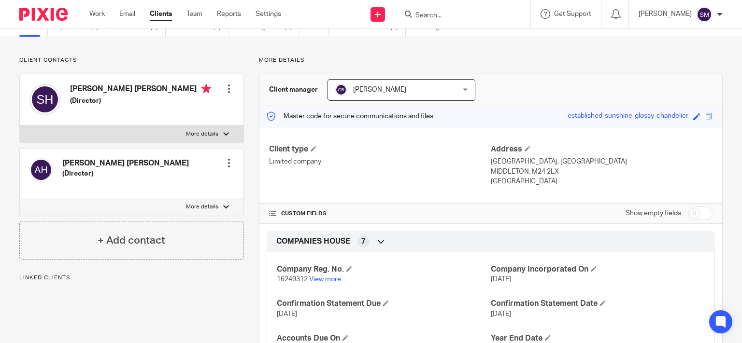
click at [324, 284] on p "16249312 View more" at bounding box center [384, 280] width 214 height 10
click at [325, 279] on link "View more" at bounding box center [325, 279] width 32 height 7
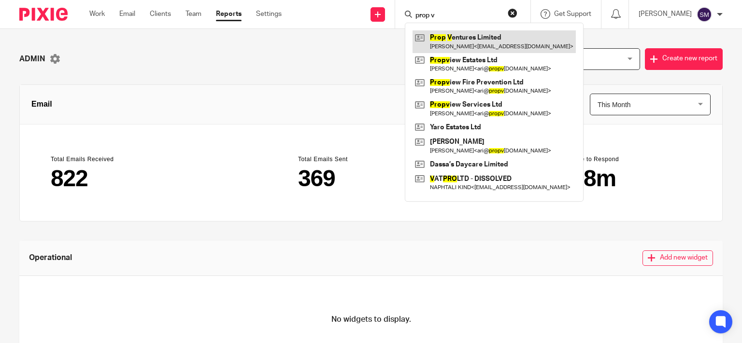
type input "prop v"
click at [445, 42] on link at bounding box center [493, 41] width 163 height 22
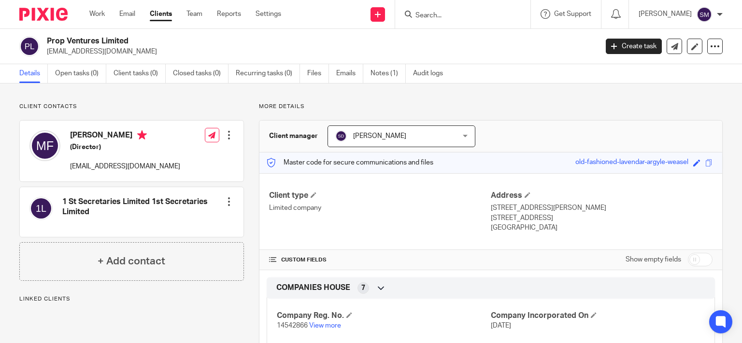
click at [105, 47] on p "mohtashimfaruqi@gmail.com" at bounding box center [319, 52] width 544 height 10
drag, startPoint x: 102, startPoint y: 40, endPoint x: 64, endPoint y: 39, distance: 37.7
click at [47, 36] on h2 "Prop Ventures Limited" at bounding box center [265, 41] width 436 height 10
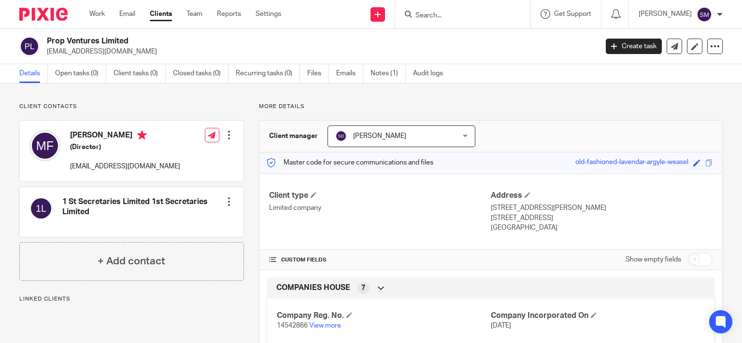
copy div "Prop Ventures"
click at [103, 40] on h2 "Prop Ventures Limited" at bounding box center [265, 41] width 436 height 10
drag, startPoint x: 100, startPoint y: 40, endPoint x: 44, endPoint y: 38, distance: 56.1
click at [47, 38] on h2 "Prop Ventures Limited" at bounding box center [265, 41] width 436 height 10
copy h2 "Prop Ventures"
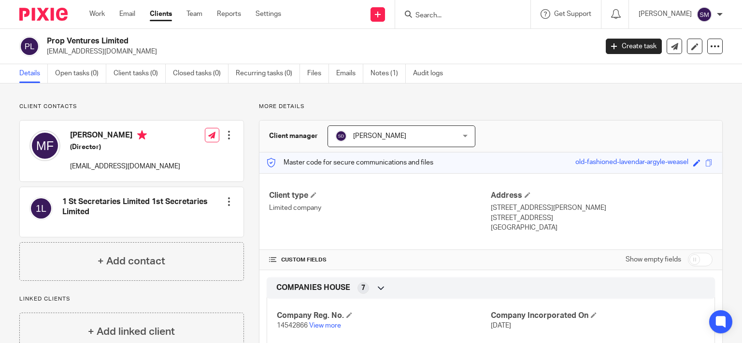
click at [439, 20] on form at bounding box center [465, 14] width 103 height 12
click at [439, 14] on input "Search" at bounding box center [457, 16] width 87 height 9
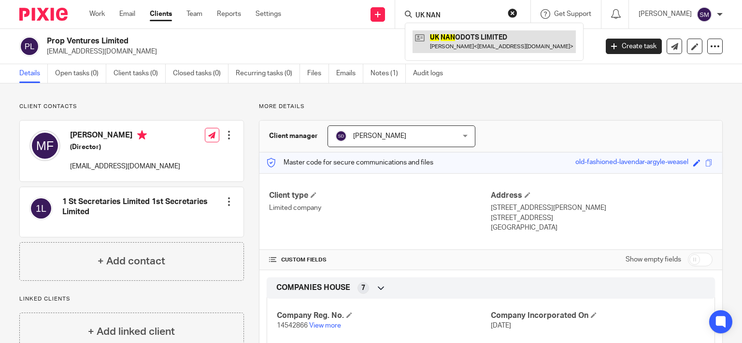
type input "UK NAN"
click at [461, 43] on link at bounding box center [493, 41] width 163 height 22
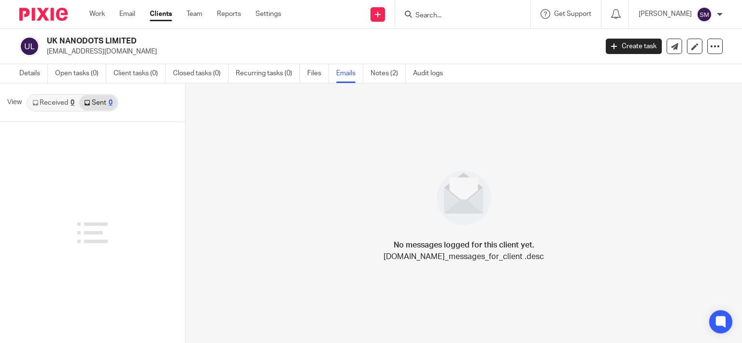
click at [52, 95] on div "Received 0 Sent 0" at bounding box center [73, 102] width 92 height 17
click at [72, 102] on div "0" at bounding box center [73, 102] width 4 height 7
click at [95, 99] on link "Sent 0" at bounding box center [98, 102] width 38 height 15
click at [418, 8] on div at bounding box center [462, 14] width 135 height 28
click at [424, 12] on input "Search" at bounding box center [457, 16] width 87 height 9
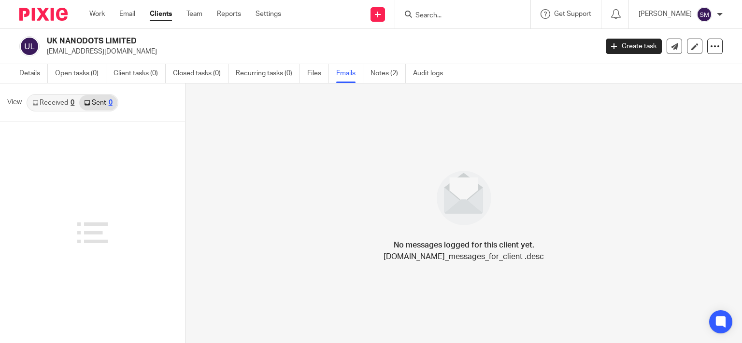
type input "E"
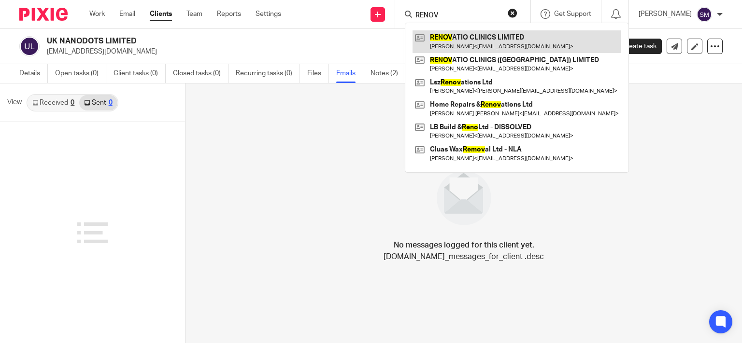
type input "RENOV"
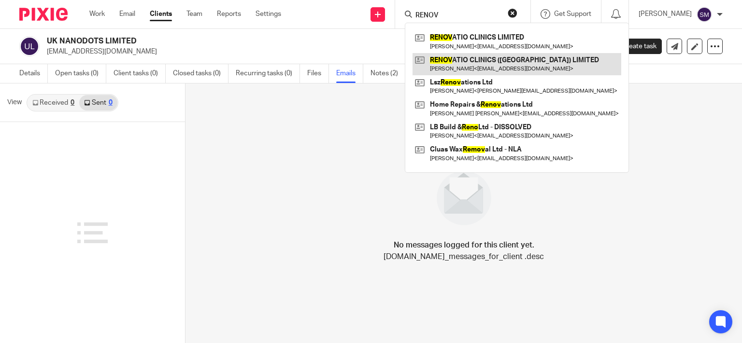
click at [474, 62] on link at bounding box center [516, 64] width 209 height 22
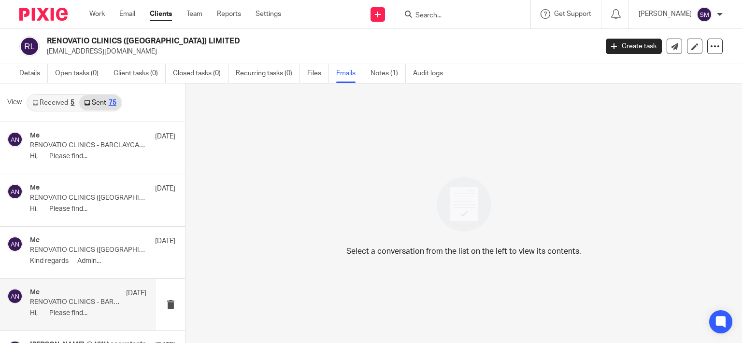
scroll to position [93, 0]
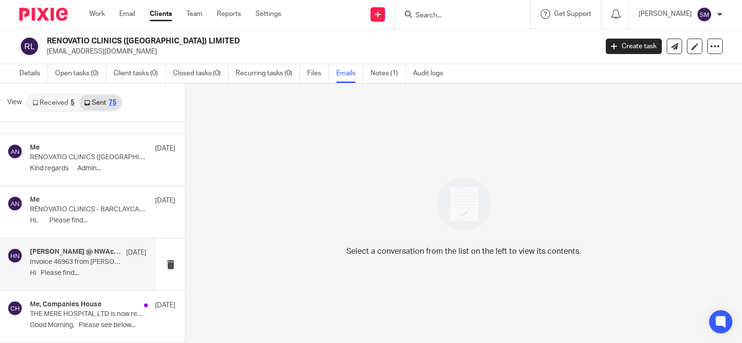
click at [105, 268] on div "Helen Kilcourse @ NWAccountants 9 Jul Invoice 46963 from G.A.HARRIS & CO LTD Hi…" at bounding box center [88, 264] width 116 height 32
click at [96, 255] on h4 "Helen Kilcourse @ NWAccountants" at bounding box center [75, 252] width 91 height 8
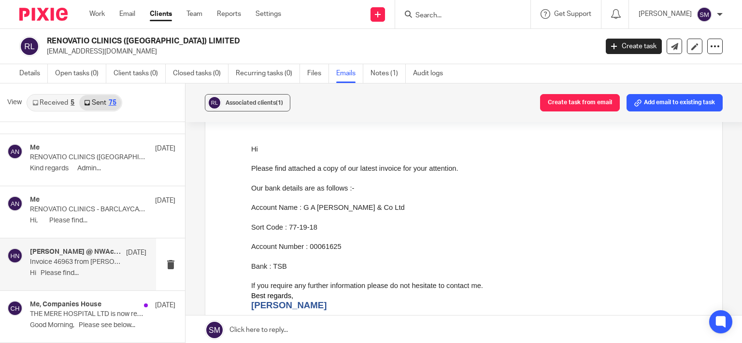
drag, startPoint x: 496, startPoint y: 273, endPoint x: 295, endPoint y: 266, distance: 201.5
drag, startPoint x: 499, startPoint y: 272, endPoint x: 298, endPoint y: 255, distance: 202.1
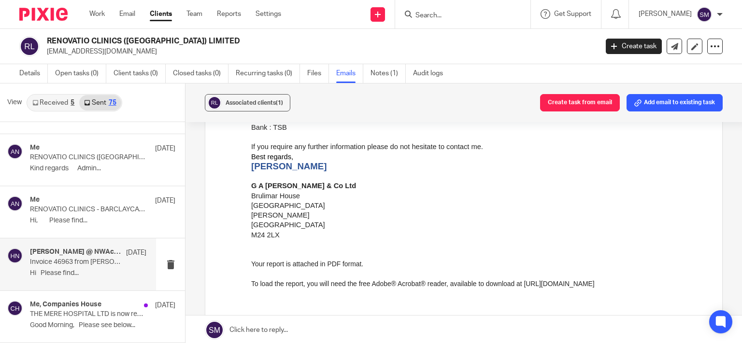
click at [410, 230] on p "Manchester" at bounding box center [479, 225] width 456 height 10
click at [409, 230] on p "Manchester" at bounding box center [479, 225] width 456 height 10
click at [408, 229] on p "Manchester" at bounding box center [479, 225] width 456 height 10
click at [404, 226] on p "Manchester" at bounding box center [479, 225] width 456 height 10
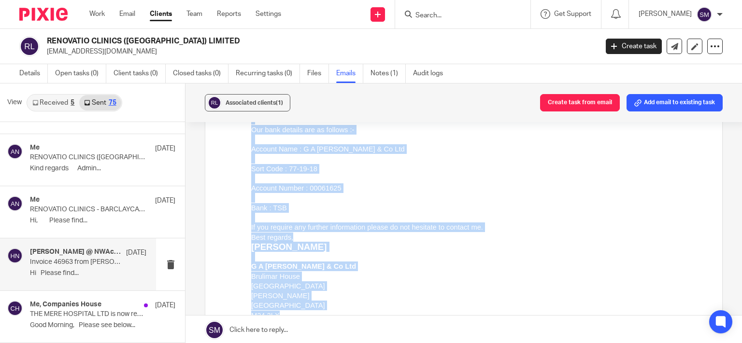
scroll to position [76, 0]
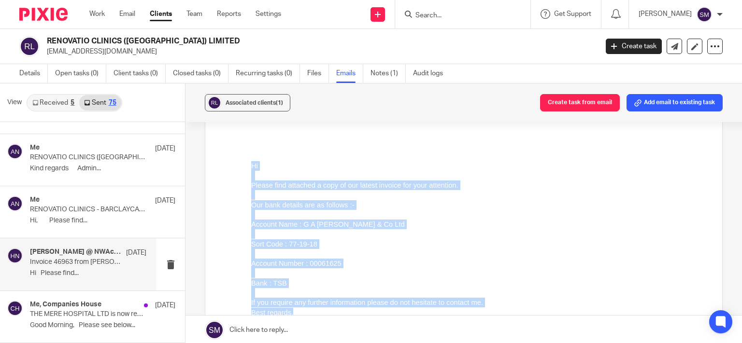
drag, startPoint x: 315, startPoint y: 392, endPoint x: 260, endPoint y: 160, distance: 238.2
click at [260, 160] on div "Hi Please find attached a copy of our latest invoice for your attention. Our ba…" at bounding box center [479, 293] width 456 height 303
copy div "Hi Please find attached a copy of our latest invoice for your attention. Our ba…"
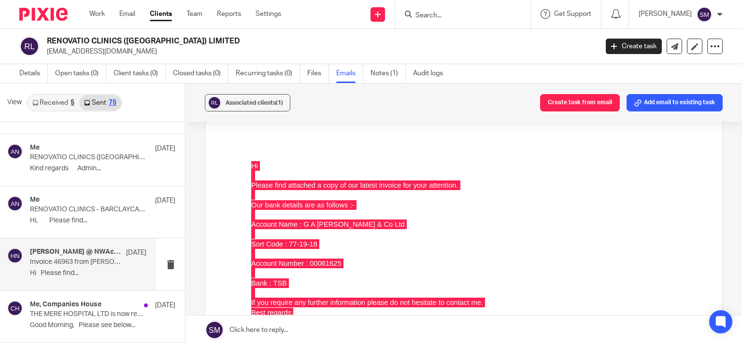
click at [449, 16] on input "Search" at bounding box center [457, 16] width 87 height 9
type input "Y"
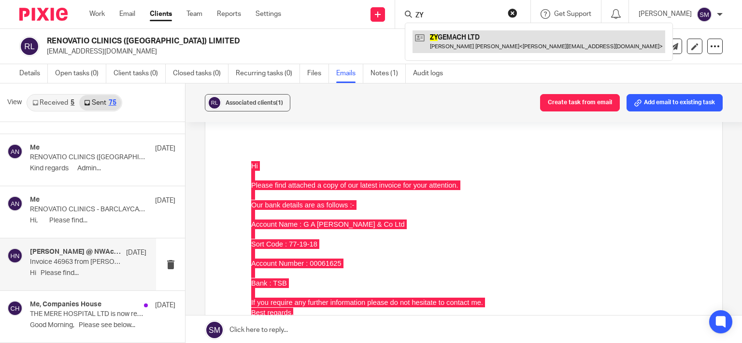
type input "ZY"
click at [496, 42] on link at bounding box center [538, 41] width 253 height 22
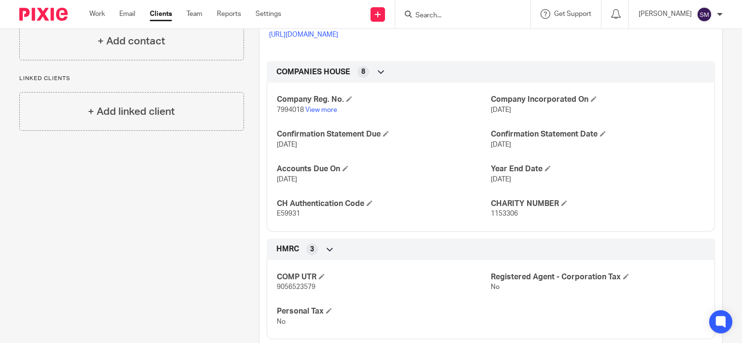
scroll to position [278, 0]
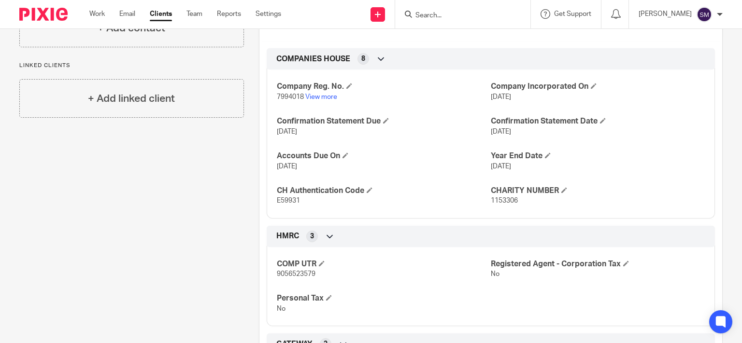
click at [283, 100] on span "7994018" at bounding box center [290, 97] width 27 height 7
copy p "7994018"
click at [283, 204] on span "E59931" at bounding box center [288, 201] width 23 height 7
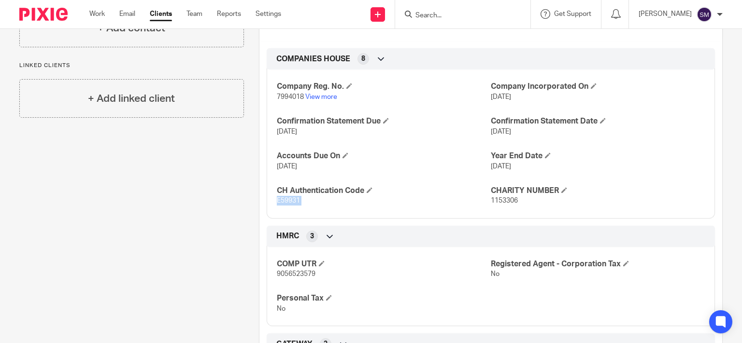
copy span "E59931"
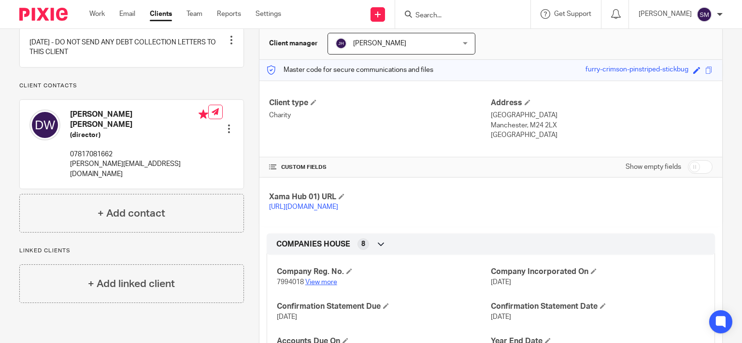
click at [329, 286] on link "View more" at bounding box center [321, 282] width 32 height 7
click at [460, 20] on form at bounding box center [465, 14] width 103 height 12
click at [455, 9] on form at bounding box center [465, 14] width 103 height 12
click at [442, 13] on input "Search" at bounding box center [457, 16] width 87 height 9
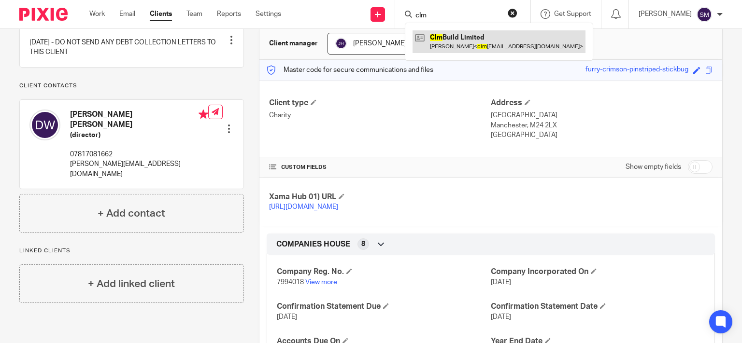
type input "clm"
click at [472, 43] on link at bounding box center [498, 41] width 173 height 22
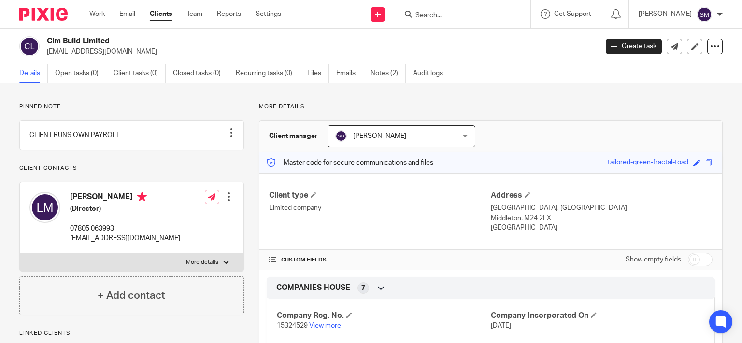
click at [212, 267] on p "More details" at bounding box center [202, 263] width 32 height 8
click at [20, 254] on input "More details" at bounding box center [19, 254] width 0 height 0
checkbox input "true"
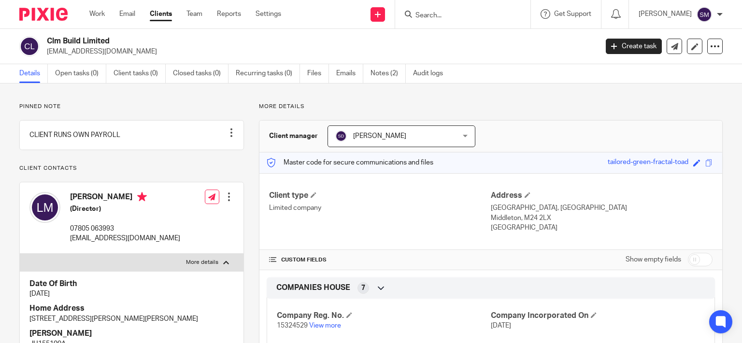
scroll to position [93, 0]
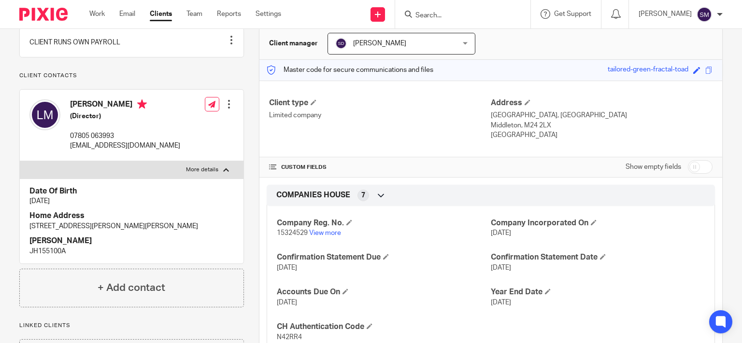
drag, startPoint x: 107, startPoint y: 110, endPoint x: 56, endPoint y: 109, distance: 51.7
click at [56, 109] on div "[PERSON_NAME] (Director) 07805 063993 [EMAIL_ADDRESS][DOMAIN_NAME]" at bounding box center [104, 125] width 151 height 61
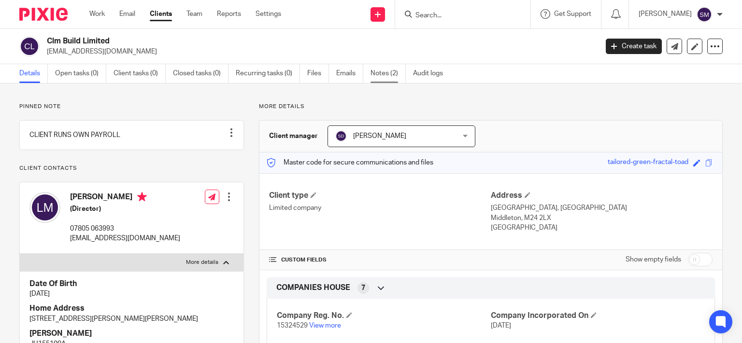
click at [398, 74] on link "Notes (2)" at bounding box center [387, 73] width 35 height 19
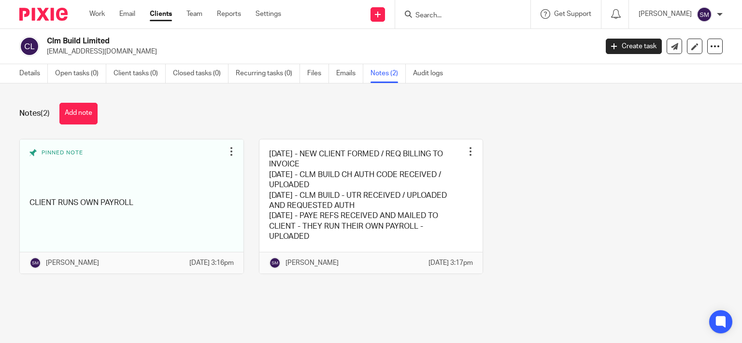
click at [379, 223] on link at bounding box center [371, 207] width 224 height 134
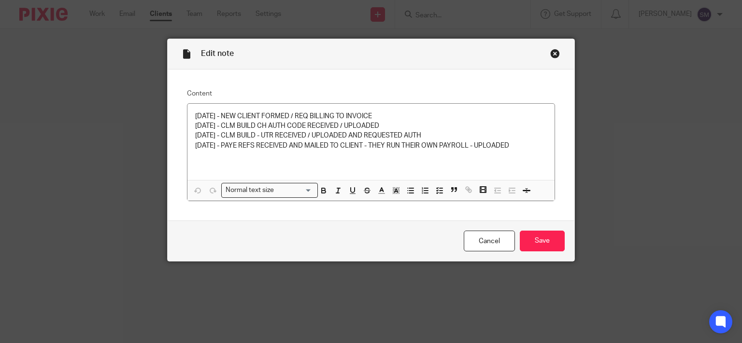
click at [553, 55] on div "Close this dialog window" at bounding box center [555, 54] width 10 height 10
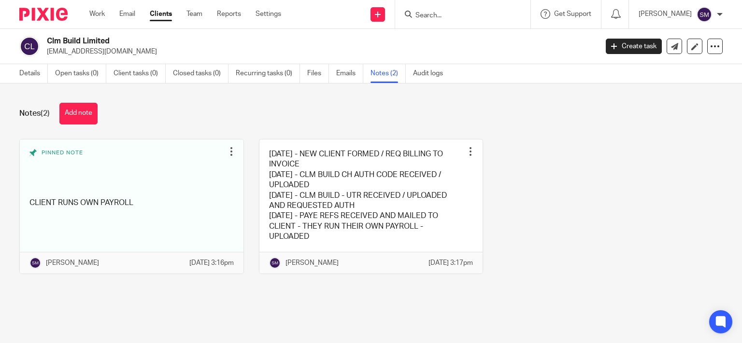
click at [424, 14] on input "Search" at bounding box center [457, 16] width 87 height 9
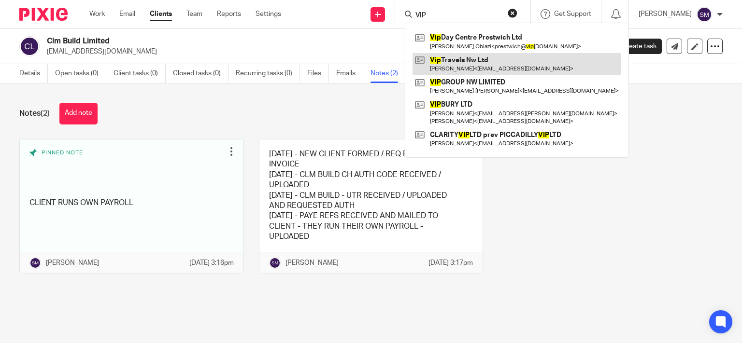
type input "VIP"
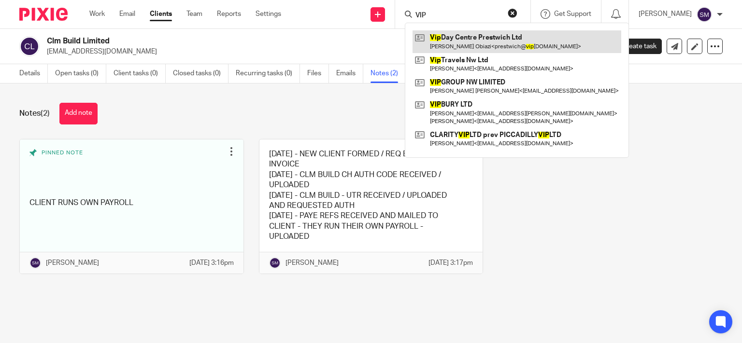
click at [477, 42] on link at bounding box center [516, 41] width 209 height 22
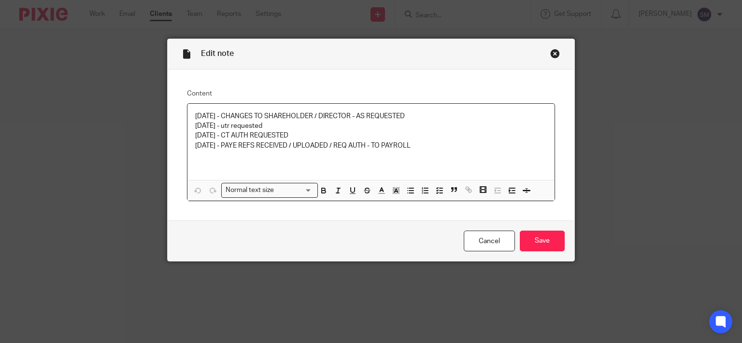
click at [442, 146] on p "[DATE] - PAYE REFS RECEIVED / UPLOADED / REQ AUTH - TO PAYROLL" at bounding box center [371, 146] width 352 height 10
click at [541, 246] on input "Save" at bounding box center [542, 241] width 45 height 21
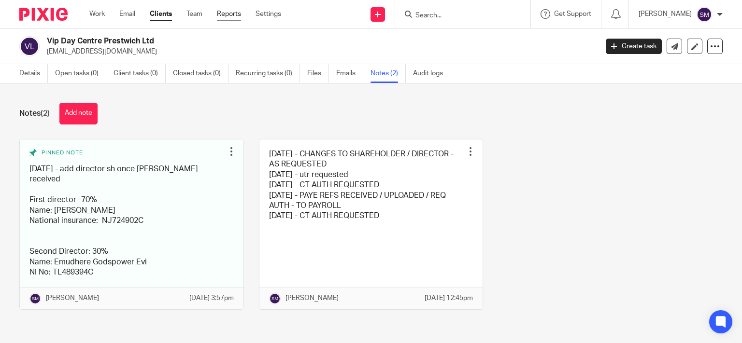
click at [227, 14] on link "Reports" at bounding box center [229, 14] width 24 height 10
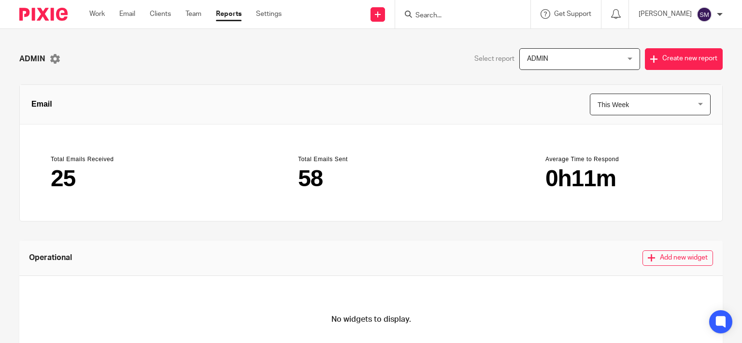
click at [427, 12] on input "Search" at bounding box center [457, 16] width 87 height 9
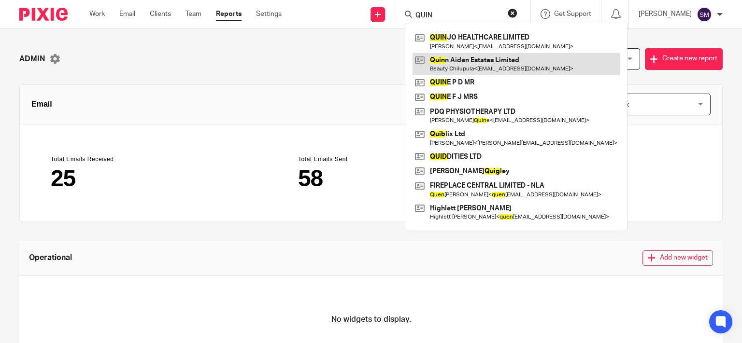
type input "QUIN"
click at [454, 61] on link at bounding box center [515, 64] width 207 height 22
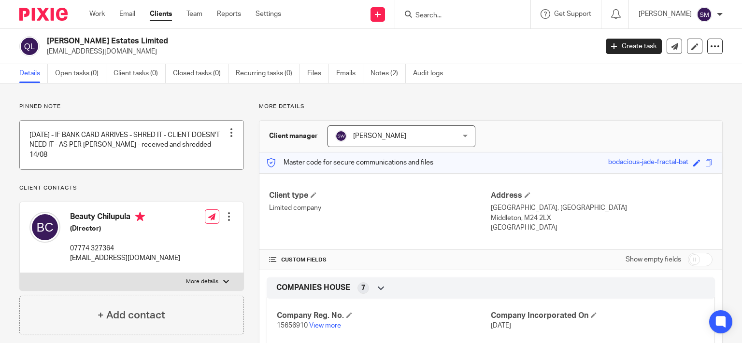
click at [227, 132] on div at bounding box center [232, 133] width 10 height 10
click at [219, 156] on span "Unpin note" at bounding box center [214, 156] width 33 height 7
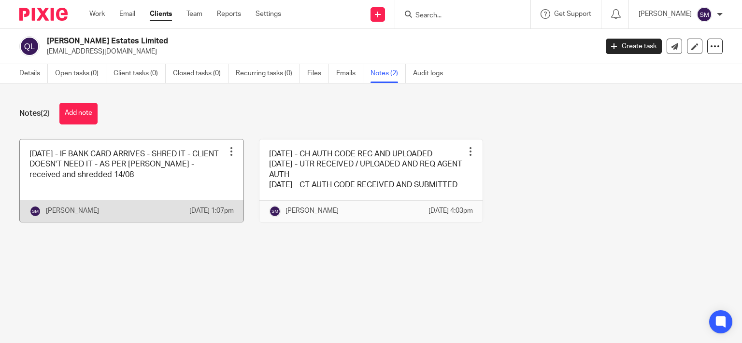
click at [199, 196] on link at bounding box center [132, 181] width 224 height 83
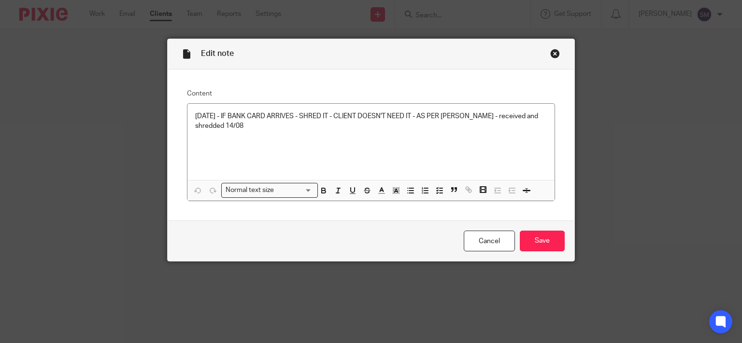
click at [551, 53] on div "Close this dialog window" at bounding box center [555, 54] width 10 height 10
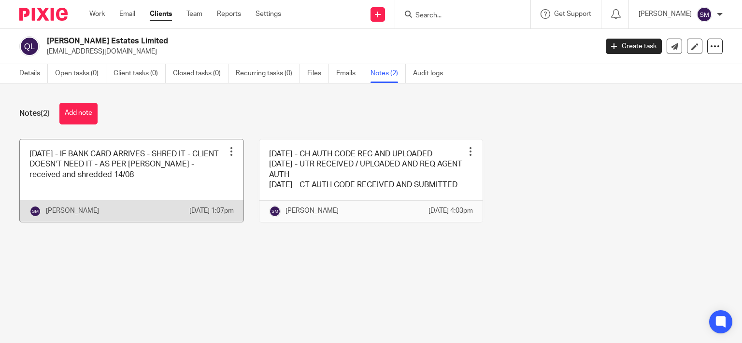
click at [227, 151] on div at bounding box center [232, 152] width 10 height 10
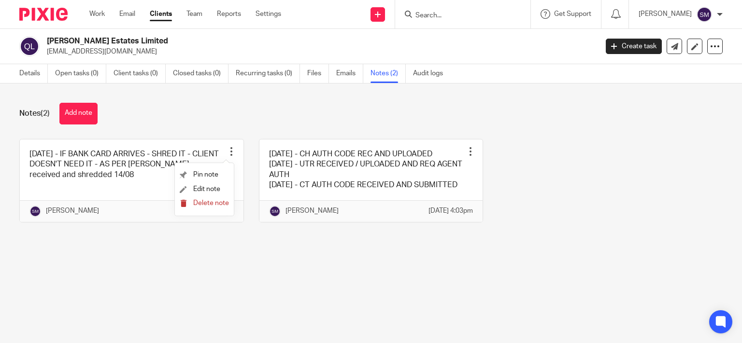
click at [210, 202] on span "Delete note" at bounding box center [211, 203] width 36 height 7
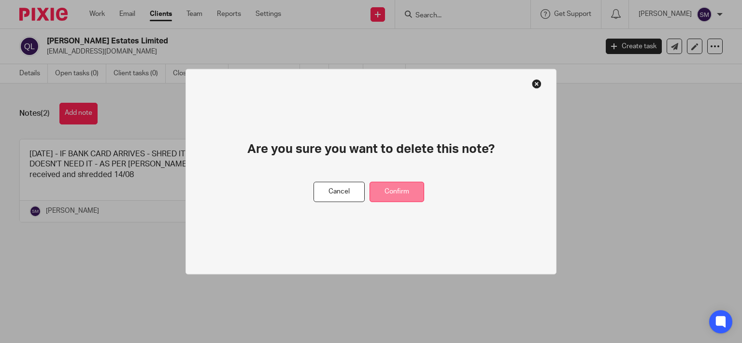
click at [408, 199] on button "Confirm" at bounding box center [396, 192] width 55 height 21
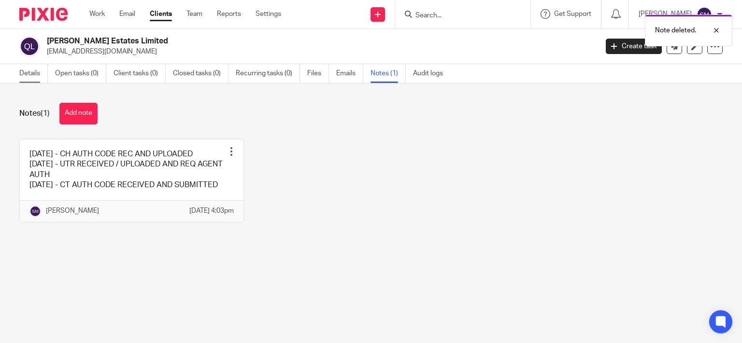
click at [32, 71] on link "Details" at bounding box center [33, 73] width 28 height 19
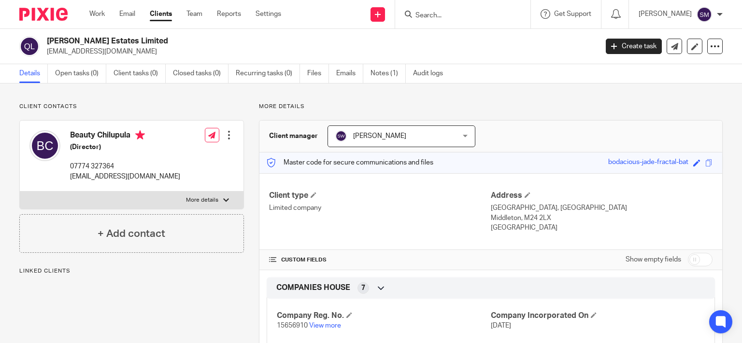
click at [325, 323] on link "View more" at bounding box center [325, 326] width 32 height 7
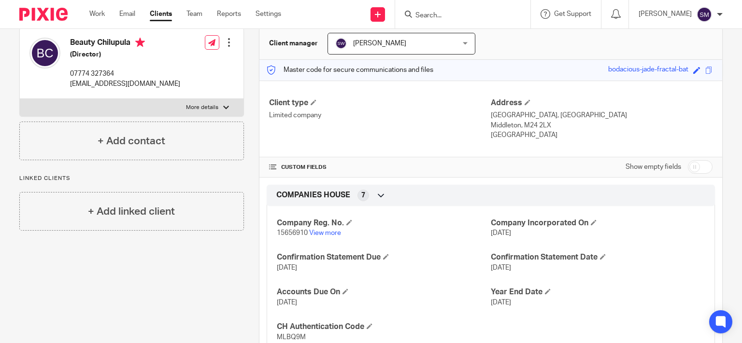
click at [287, 237] on p "15656910 View more" at bounding box center [384, 233] width 214 height 10
copy p "15656910"
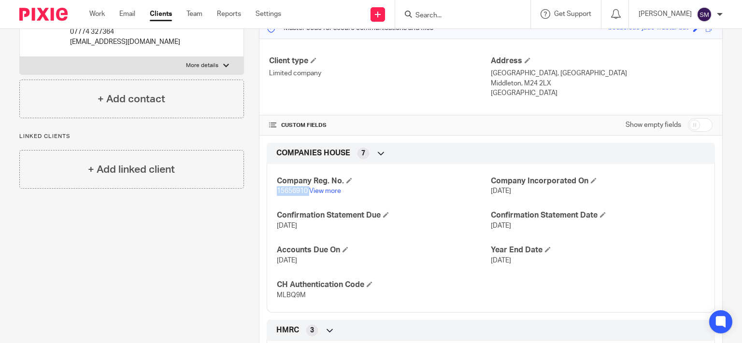
scroll to position [185, 0]
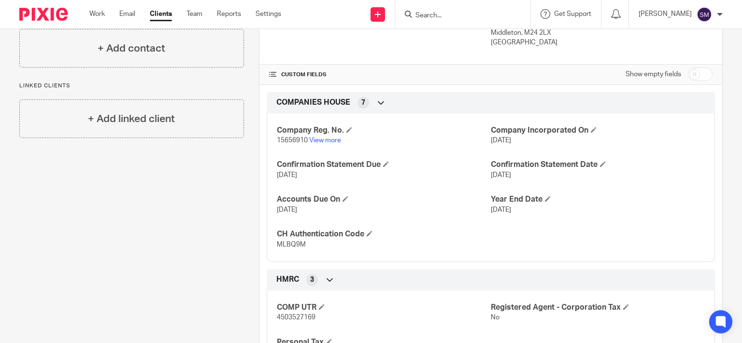
click at [294, 242] on span "MLBQ9M" at bounding box center [291, 244] width 29 height 7
copy span "MLBQ9M"
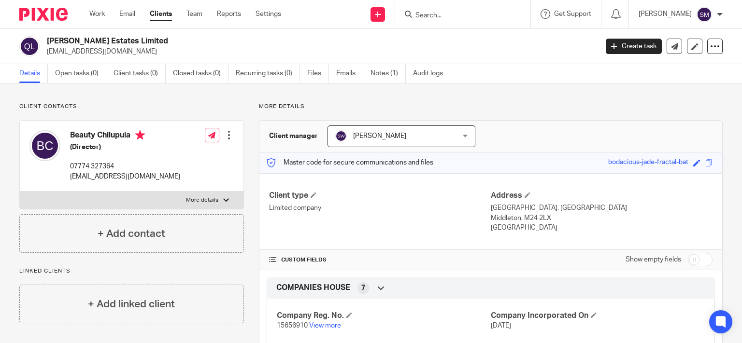
click at [424, 14] on input "Search" at bounding box center [457, 16] width 87 height 9
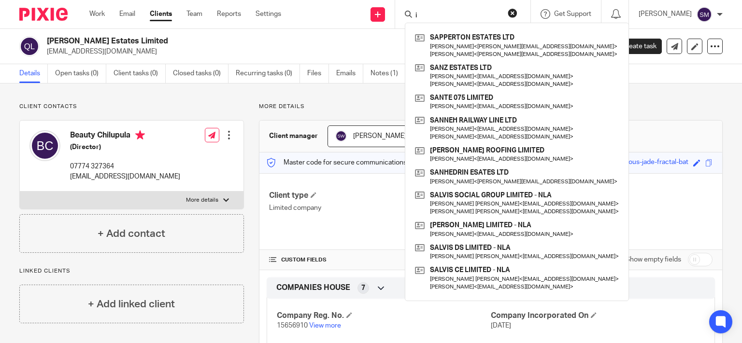
type input "i"
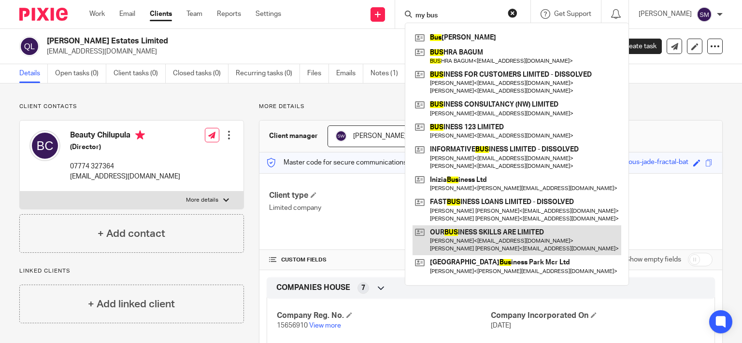
type input "my bus"
click at [511, 240] on link at bounding box center [516, 241] width 209 height 30
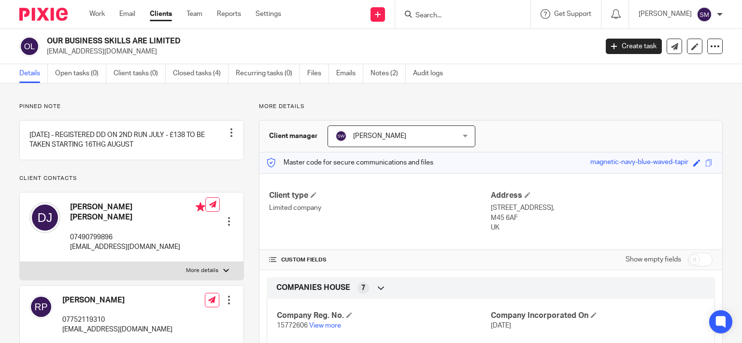
click at [424, 9] on div at bounding box center [462, 14] width 135 height 28
click at [424, 12] on input "Search" at bounding box center [457, 16] width 87 height 9
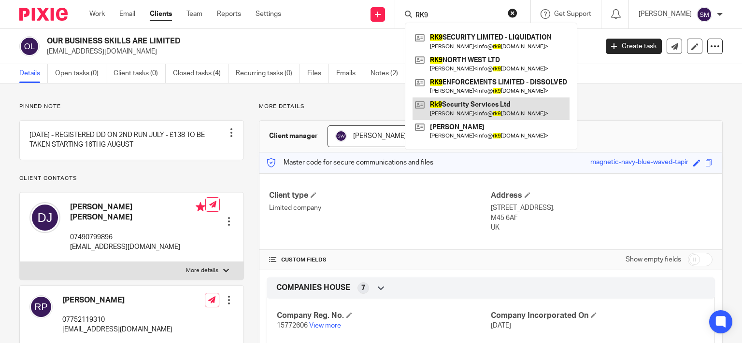
type input "RK9"
click at [446, 105] on link at bounding box center [490, 109] width 157 height 22
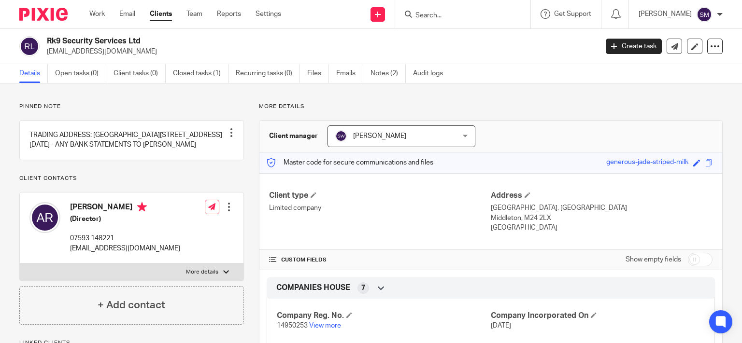
scroll to position [510, 0]
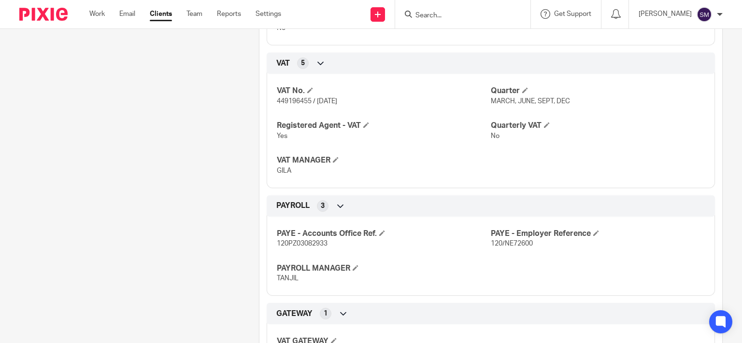
drag, startPoint x: 452, startPoint y: 21, endPoint x: 452, endPoint y: 14, distance: 6.8
click at [452, 21] on div at bounding box center [462, 14] width 135 height 28
click at [452, 14] on input "Search" at bounding box center [457, 16] width 87 height 9
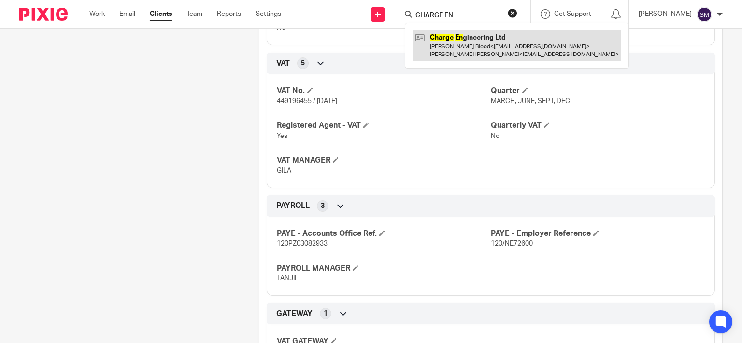
type input "CHARGE EN"
click at [459, 47] on link at bounding box center [516, 45] width 209 height 30
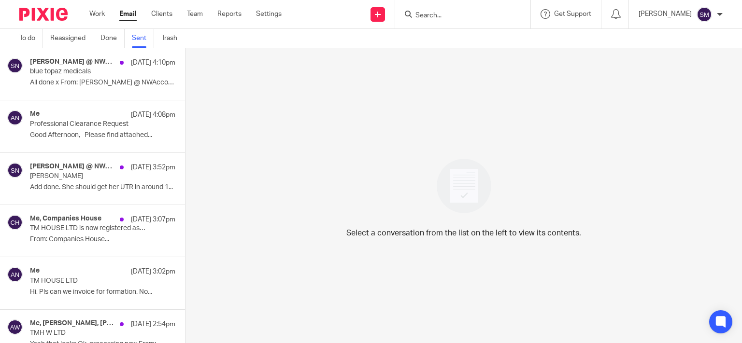
scroll to position [1012, 0]
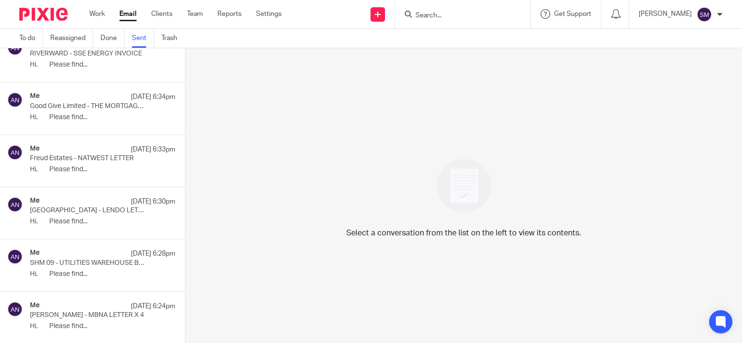
click at [449, 18] on form at bounding box center [465, 14] width 103 height 12
click at [468, 14] on input "Search" at bounding box center [457, 16] width 87 height 9
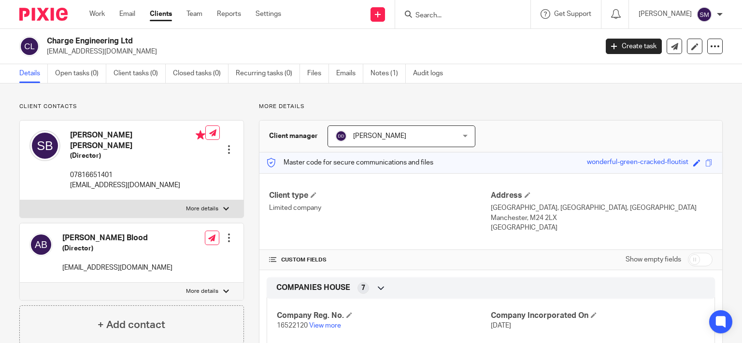
drag, startPoint x: 699, startPoint y: 261, endPoint x: 682, endPoint y: 264, distance: 17.6
click at [699, 262] on input "checkbox" at bounding box center [700, 260] width 25 height 14
checkbox input "true"
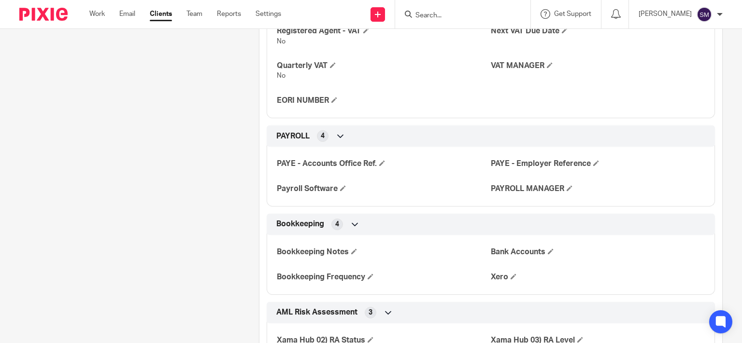
scroll to position [695, 0]
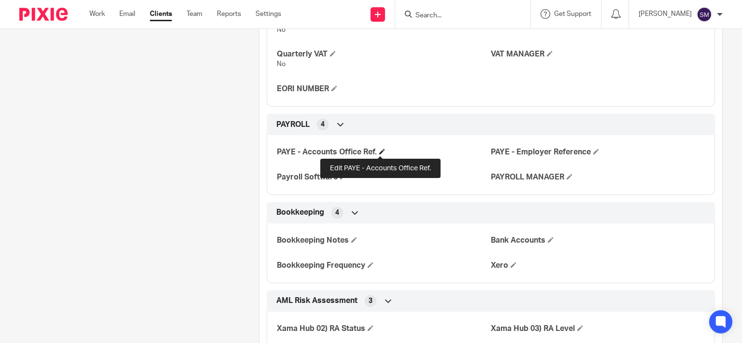
click at [382, 154] on span at bounding box center [382, 152] width 6 height 6
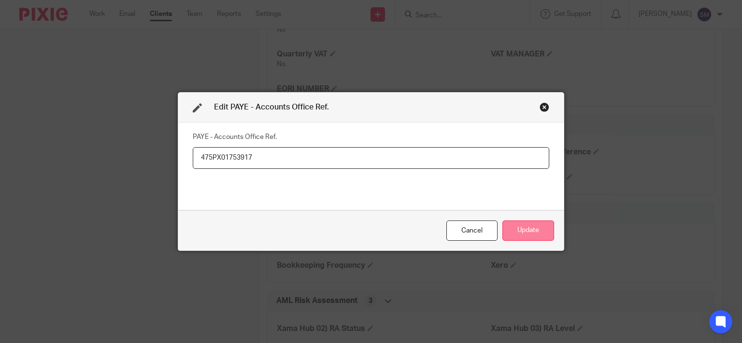
type input "475PX01753917"
click at [530, 232] on button "Update" at bounding box center [528, 231] width 52 height 21
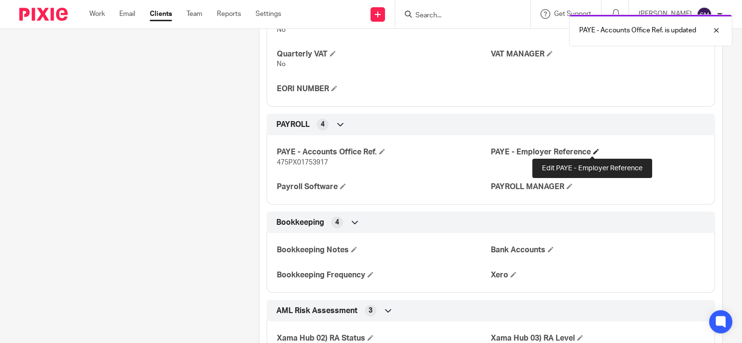
click at [593, 151] on span at bounding box center [596, 152] width 6 height 6
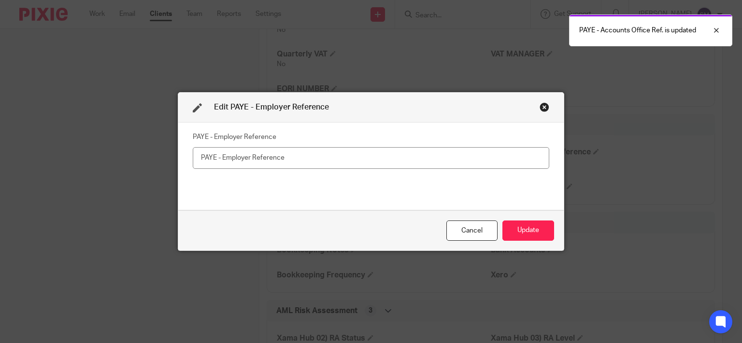
click at [411, 159] on input "text" at bounding box center [371, 158] width 356 height 22
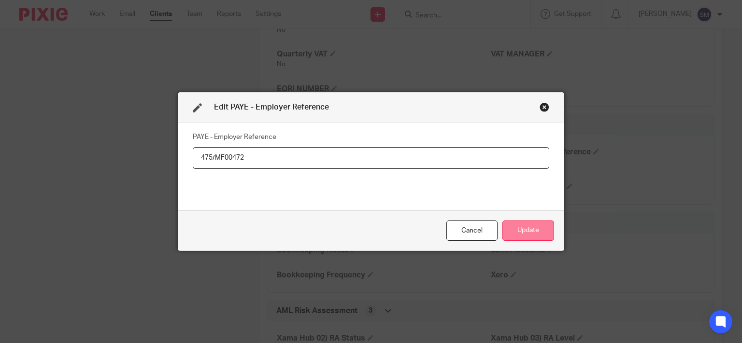
type input "475/MF00472"
click at [543, 225] on button "Update" at bounding box center [528, 231] width 52 height 21
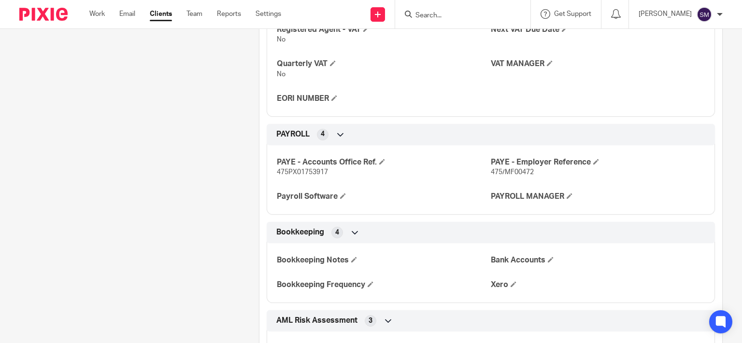
click at [435, 13] on input "Search" at bounding box center [457, 16] width 87 height 9
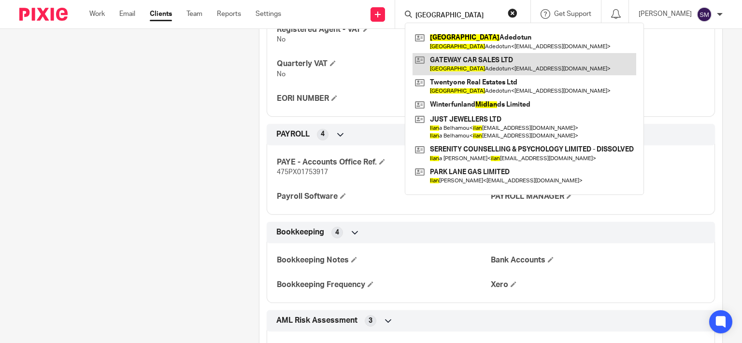
type input "MILAN"
click at [565, 63] on link at bounding box center [524, 64] width 224 height 22
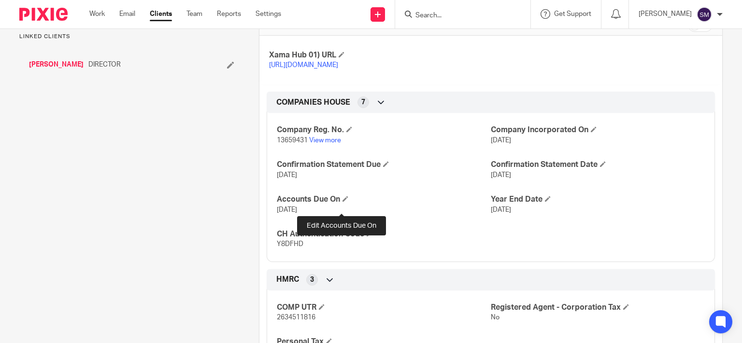
scroll to position [49, 0]
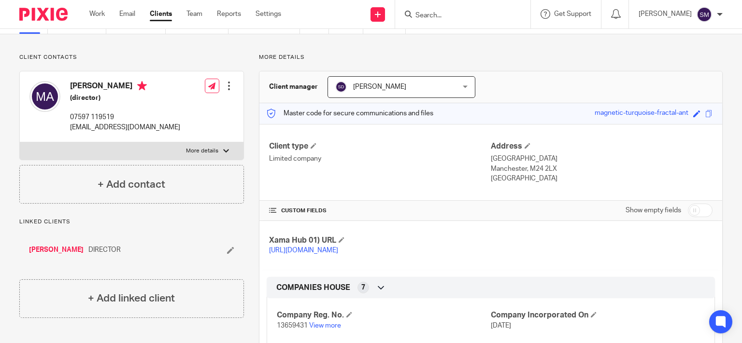
click at [434, 12] on input "Search" at bounding box center [457, 16] width 87 height 9
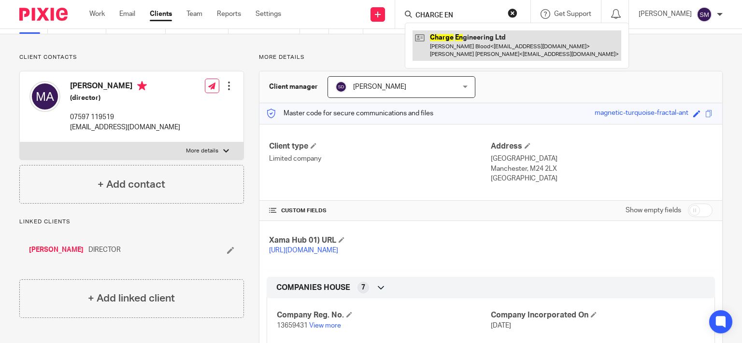
type input "CHARGE EN"
click at [479, 47] on link at bounding box center [516, 45] width 209 height 30
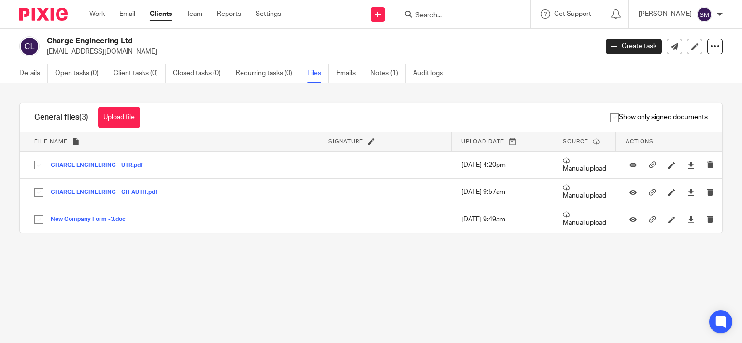
click at [145, 117] on div "General files (3) Upload file Download selected Delete selected" at bounding box center [87, 117] width 135 height 28
click at [117, 113] on button "Upload file" at bounding box center [119, 118] width 42 height 22
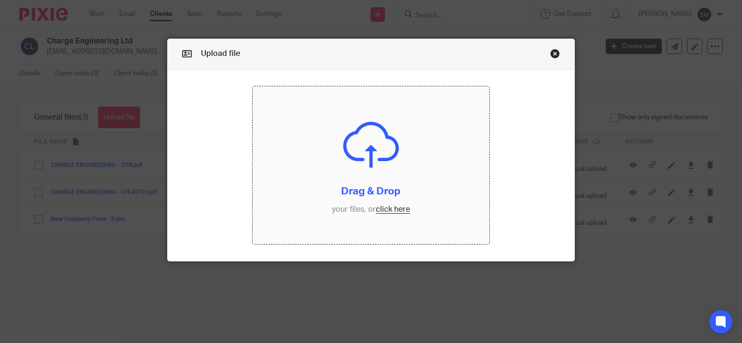
click at [370, 153] on input "file" at bounding box center [371, 165] width 237 height 158
click at [550, 55] on link "Close this dialog window" at bounding box center [555, 55] width 10 height 13
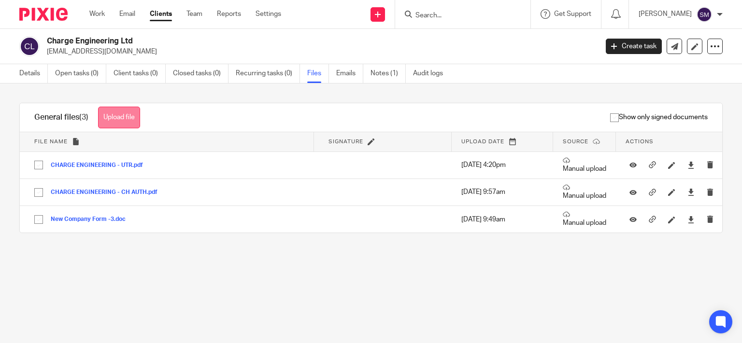
click at [129, 114] on button "Upload file" at bounding box center [119, 118] width 42 height 22
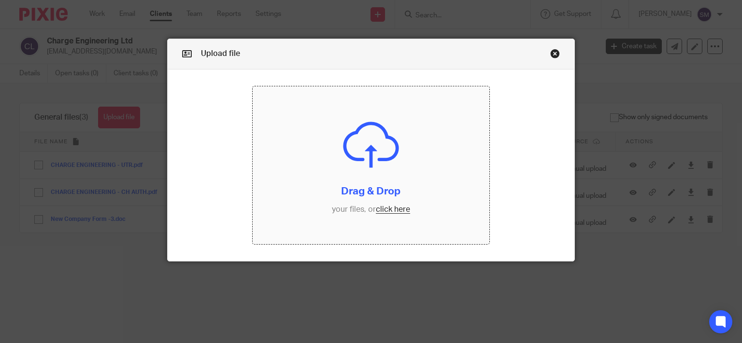
click at [322, 172] on input "file" at bounding box center [371, 165] width 237 height 158
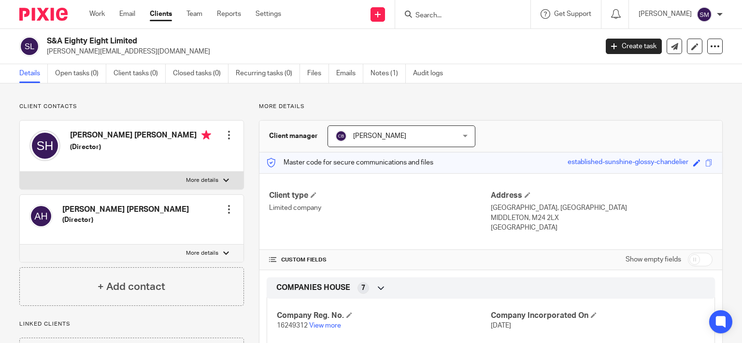
scroll to position [46, 0]
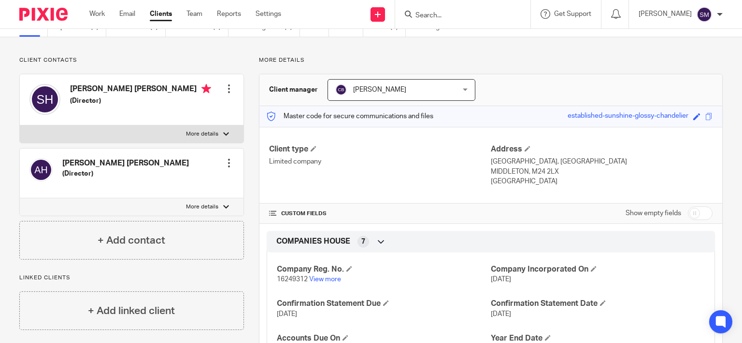
click at [434, 9] on form at bounding box center [465, 14] width 103 height 12
click at [431, 14] on input "Search" at bounding box center [457, 16] width 87 height 9
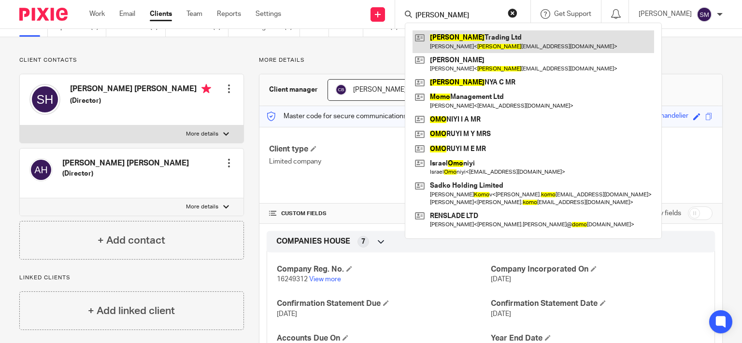
type input "[PERSON_NAME]"
click at [488, 39] on link at bounding box center [532, 41] width 241 height 22
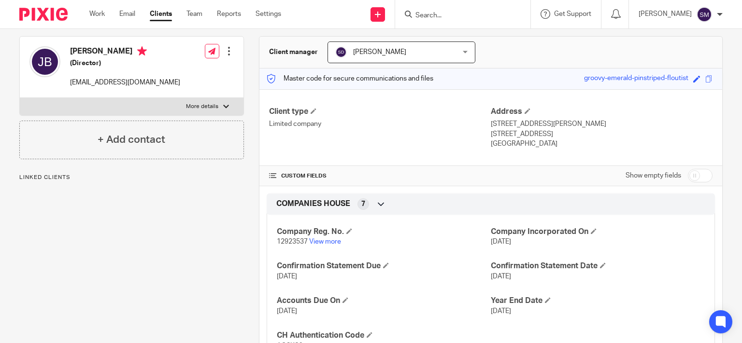
scroll to position [130, 0]
